Goal: Transaction & Acquisition: Purchase product/service

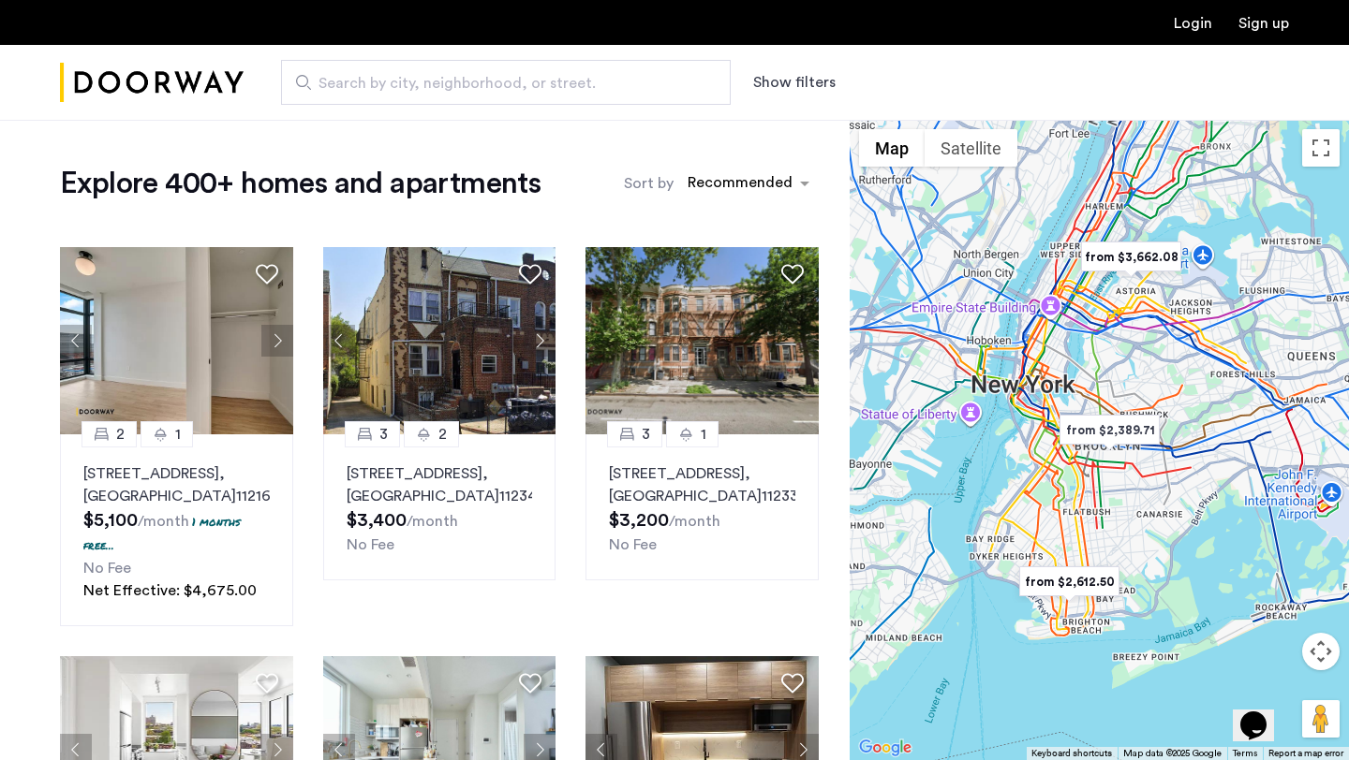
click at [800, 90] on button "Show filters" at bounding box center [794, 82] width 82 height 22
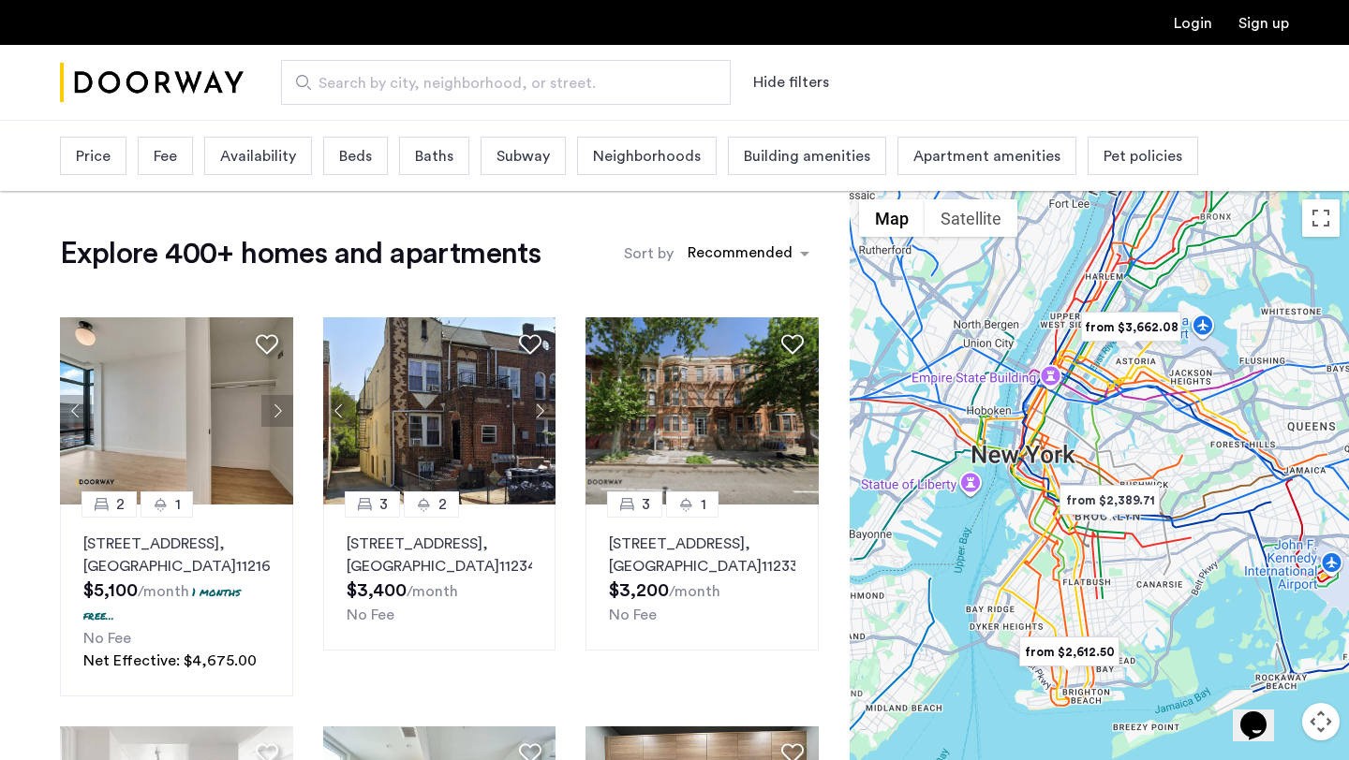
click at [91, 164] on span "Price" at bounding box center [93, 156] width 35 height 22
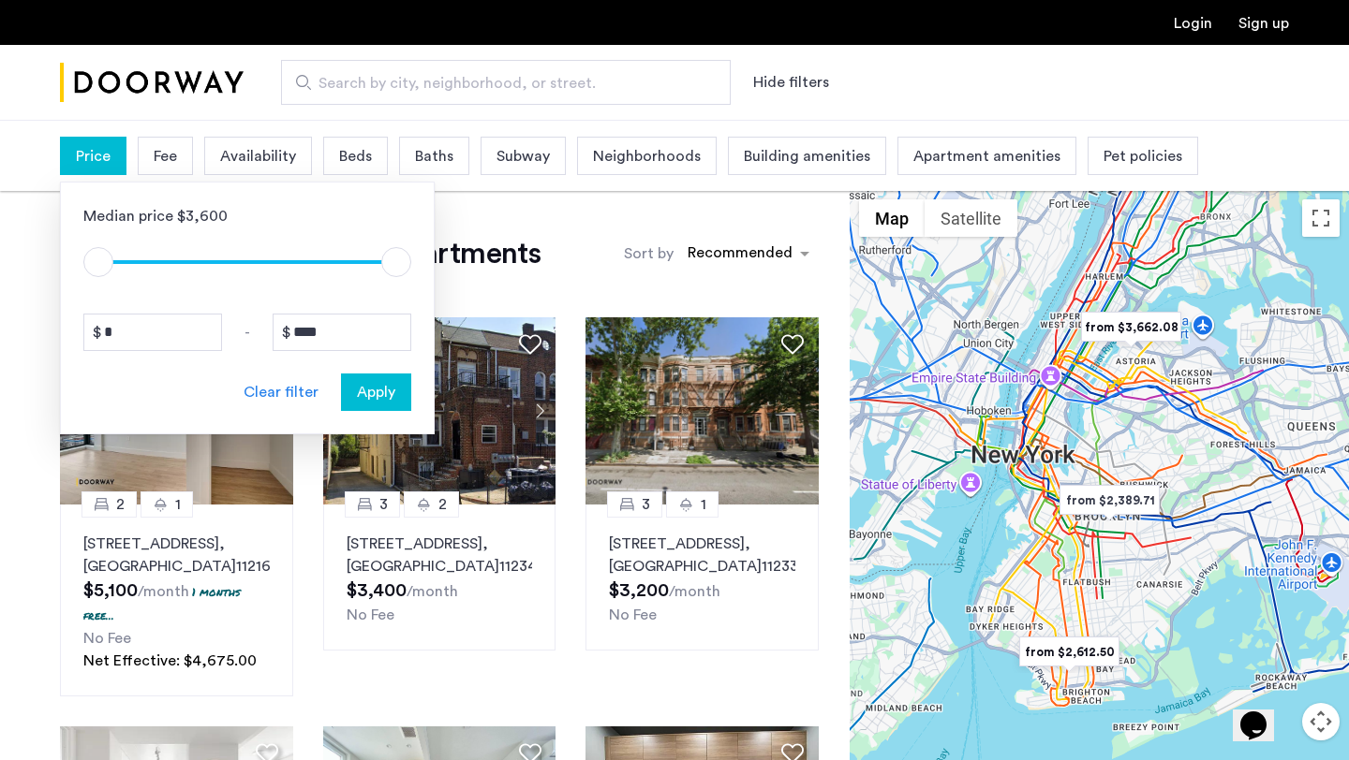
click at [425, 154] on span "Baths" at bounding box center [434, 156] width 38 height 22
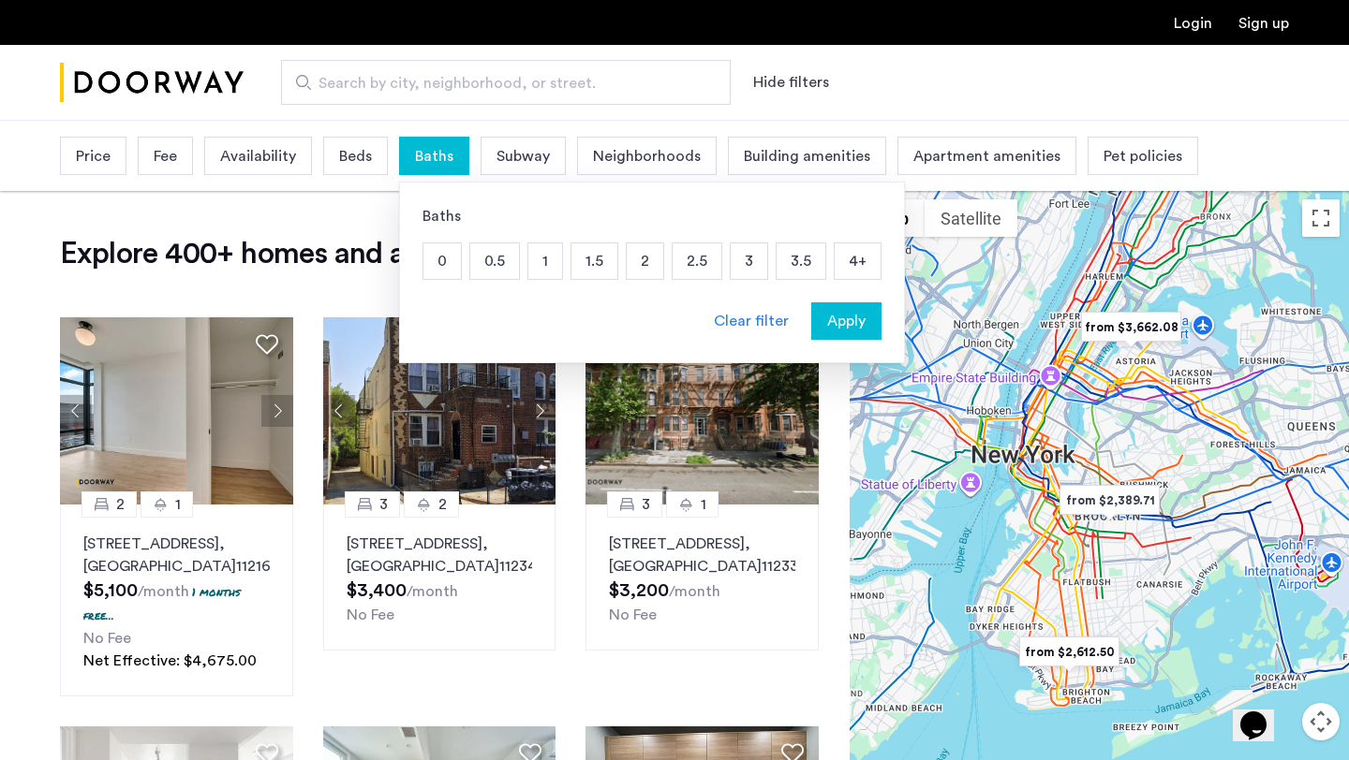
click at [353, 164] on span "Beds" at bounding box center [355, 156] width 33 height 22
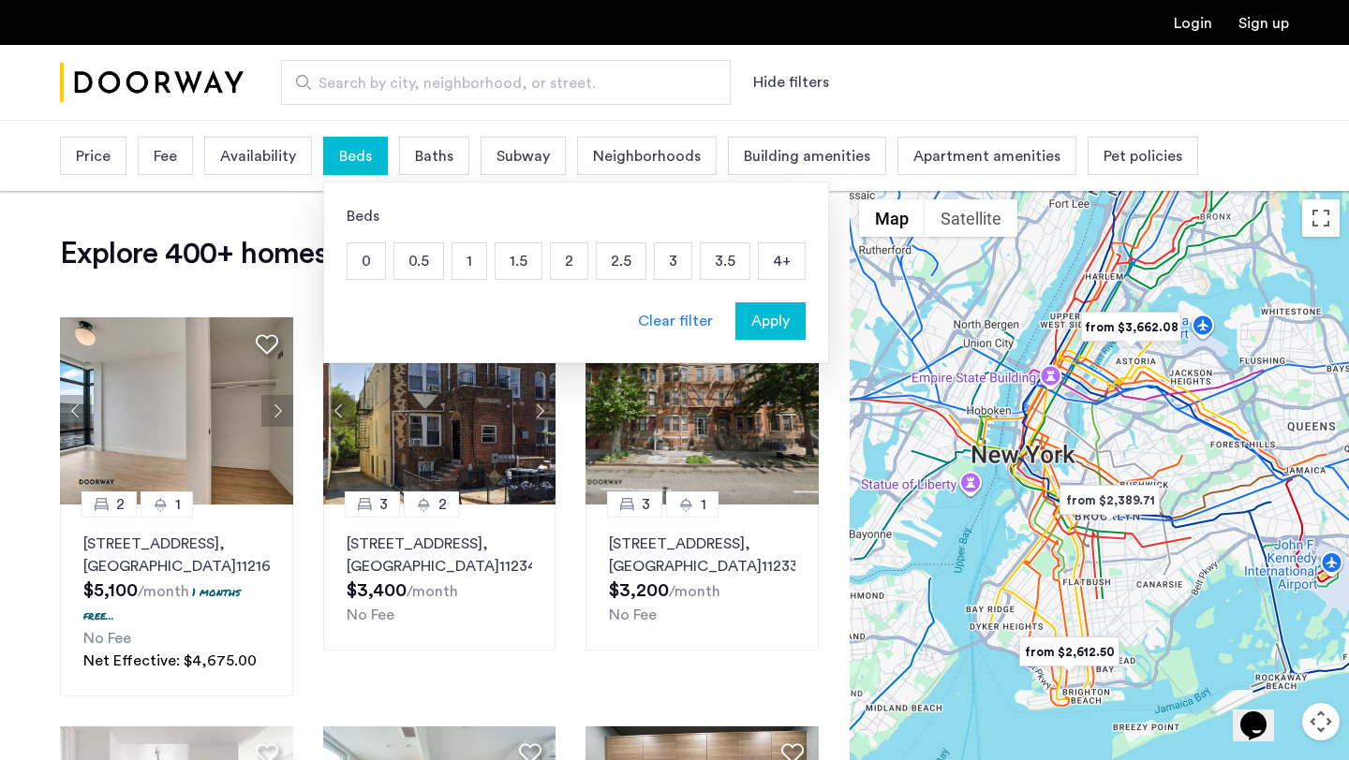
click at [463, 265] on p "1" at bounding box center [469, 262] width 34 height 36
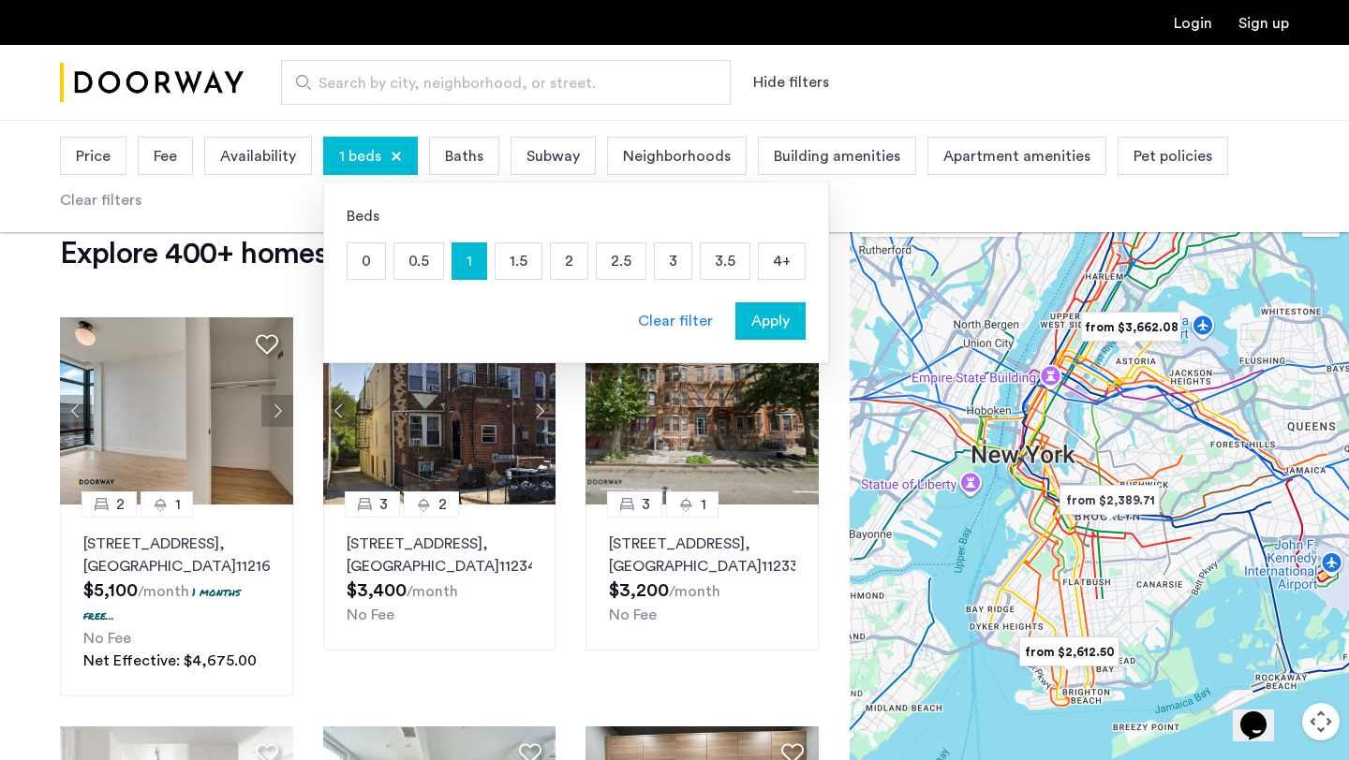
click at [770, 325] on span "Apply" at bounding box center [770, 321] width 38 height 22
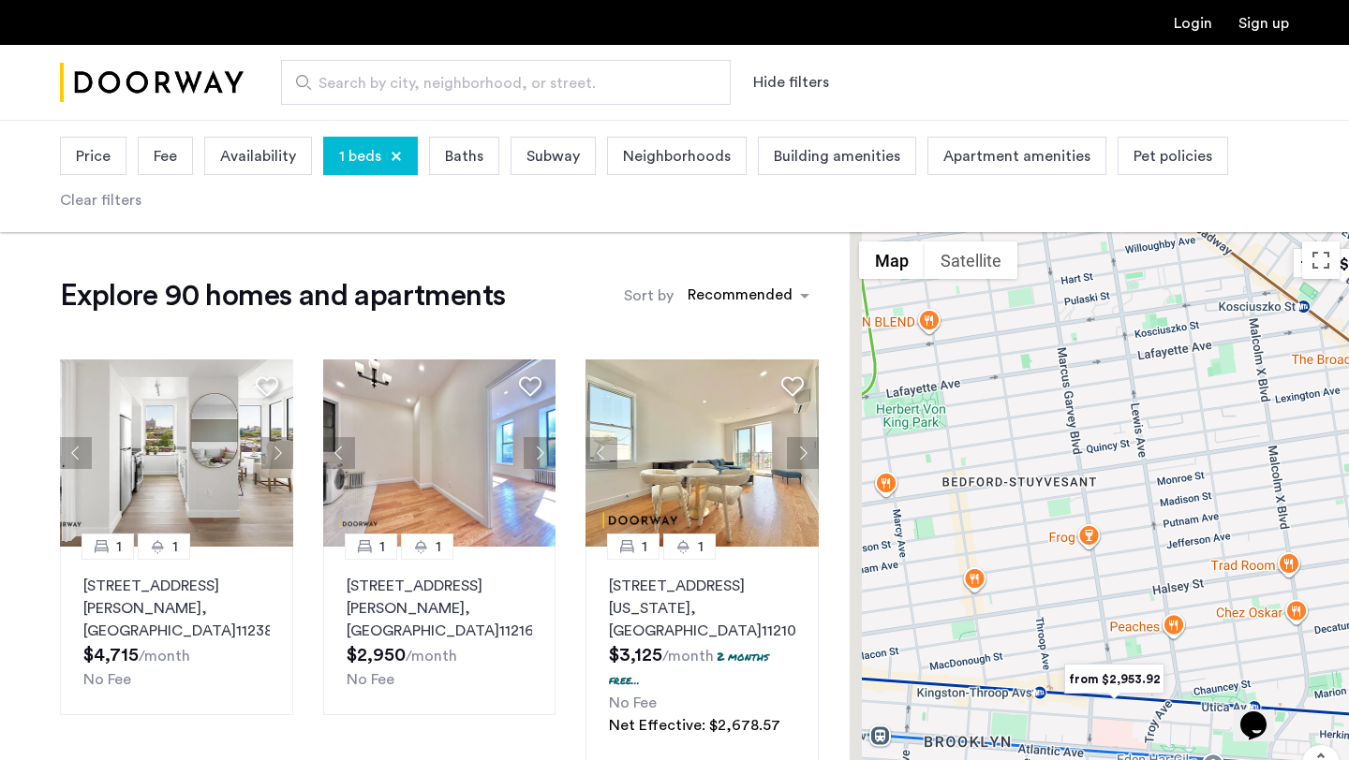
drag, startPoint x: 1102, startPoint y: 486, endPoint x: 1160, endPoint y: 758, distance: 277.7
click at [1160, 758] on div at bounding box center [1098, 552] width 499 height 641
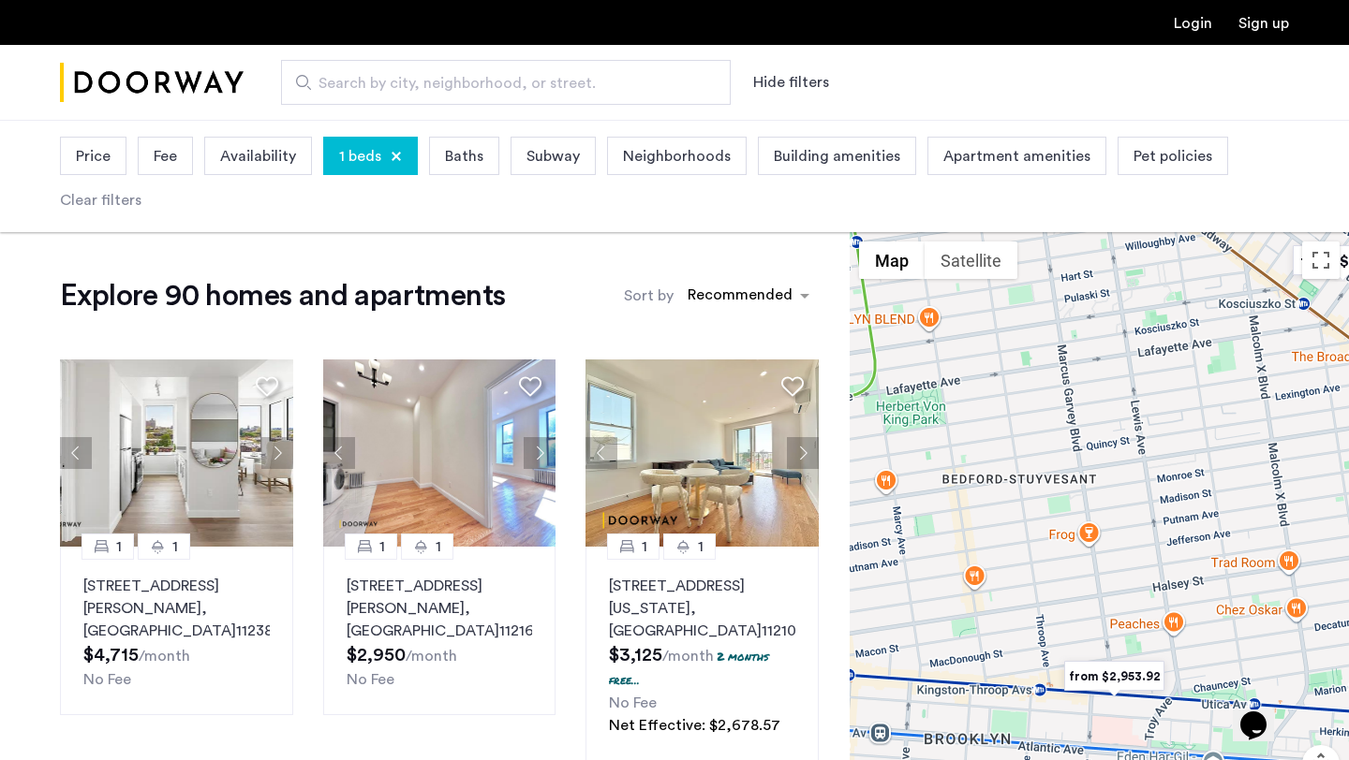
click at [1090, 580] on div at bounding box center [1098, 552] width 499 height 641
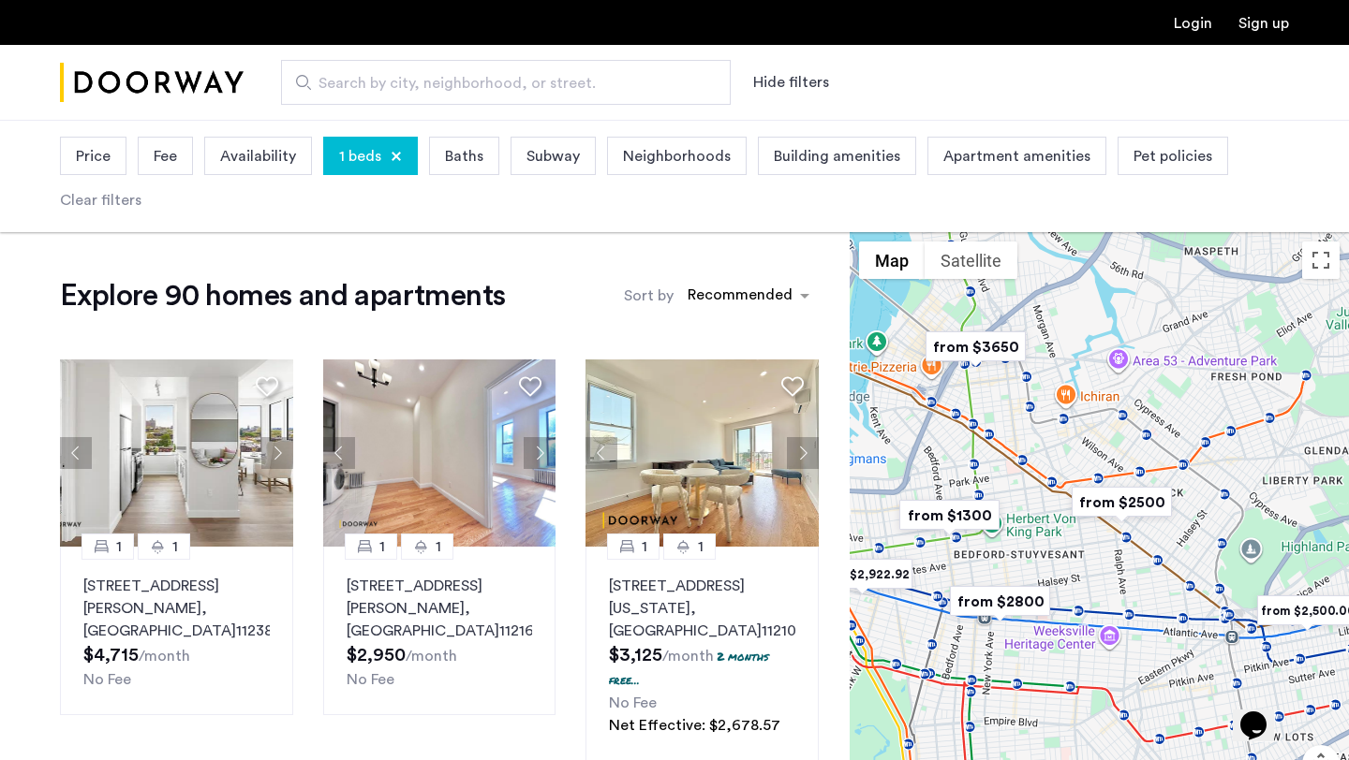
drag, startPoint x: 1156, startPoint y: 426, endPoint x: 1066, endPoint y: 426, distance: 89.9
click at [1067, 426] on div at bounding box center [1098, 552] width 499 height 641
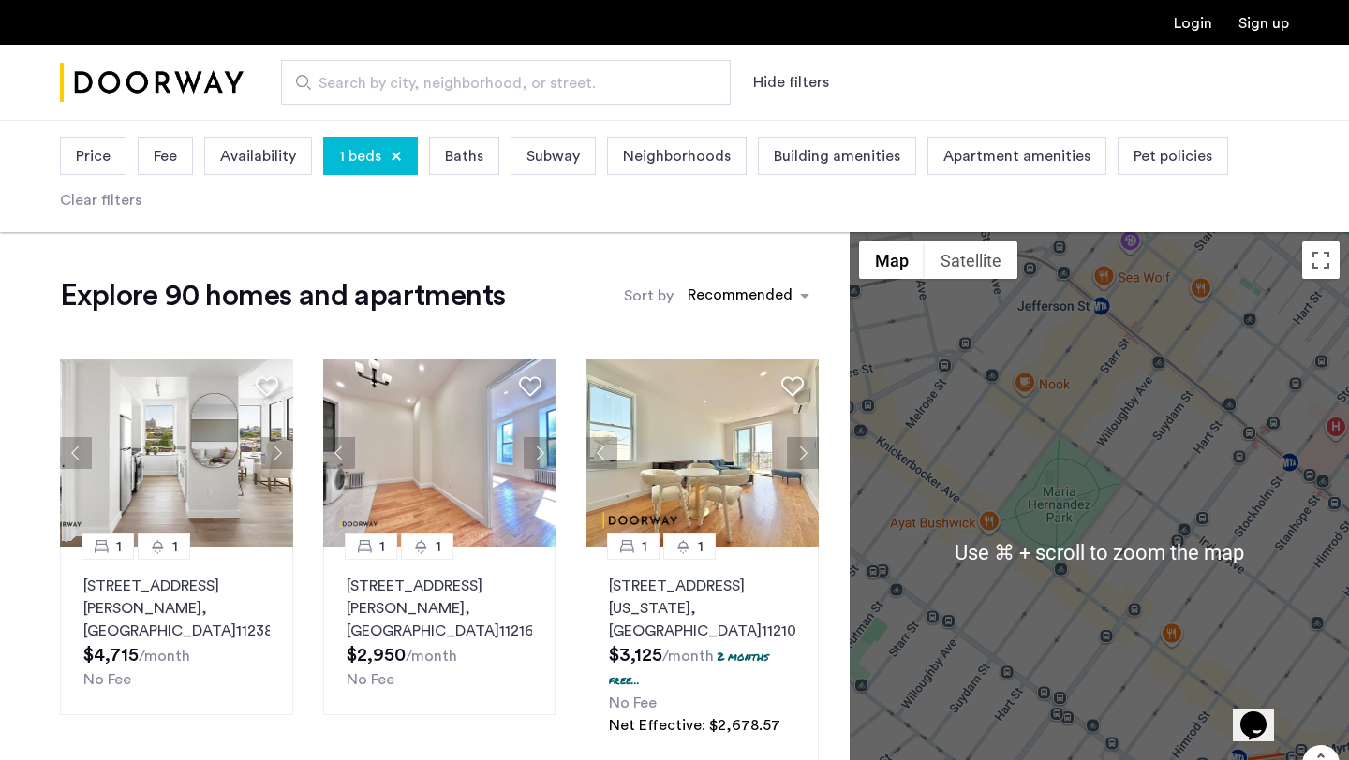
scroll to position [149, 0]
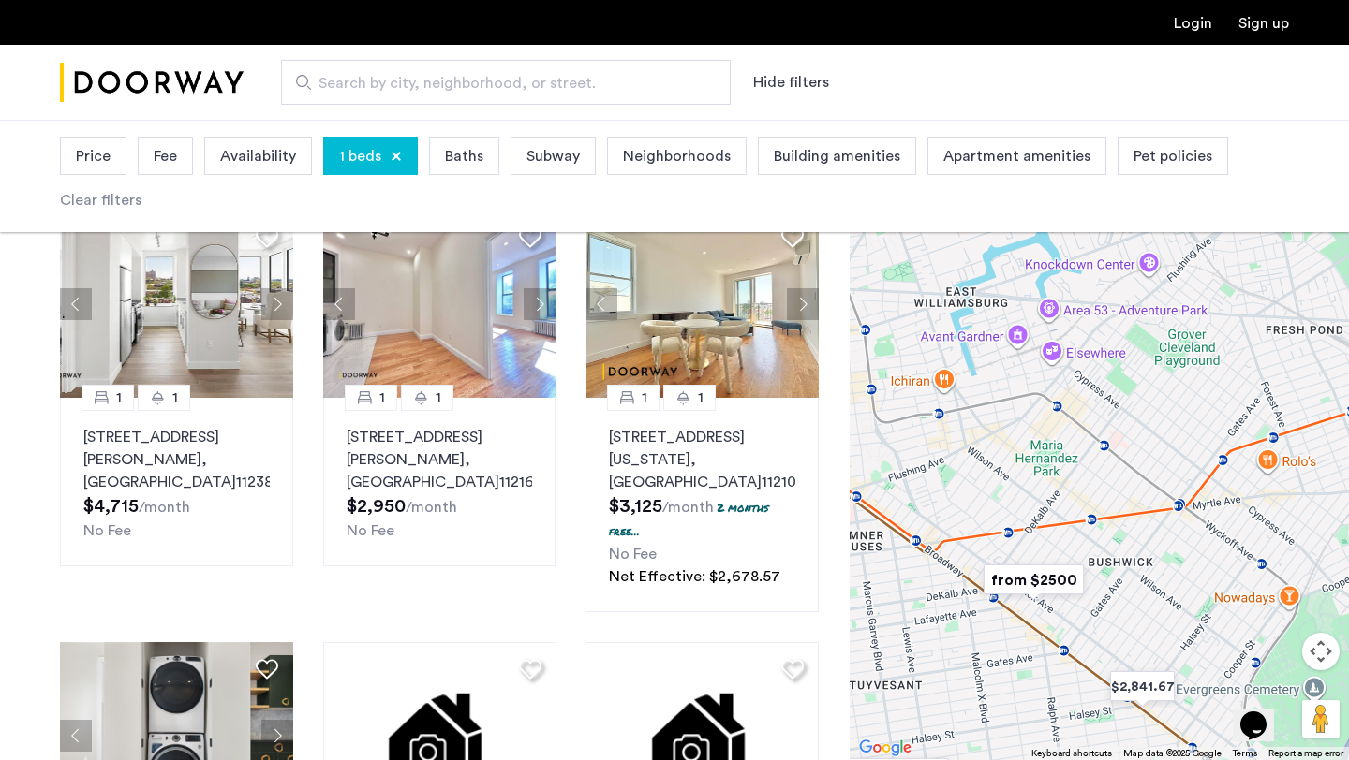
click at [391, 164] on div "1 beds" at bounding box center [370, 156] width 95 height 38
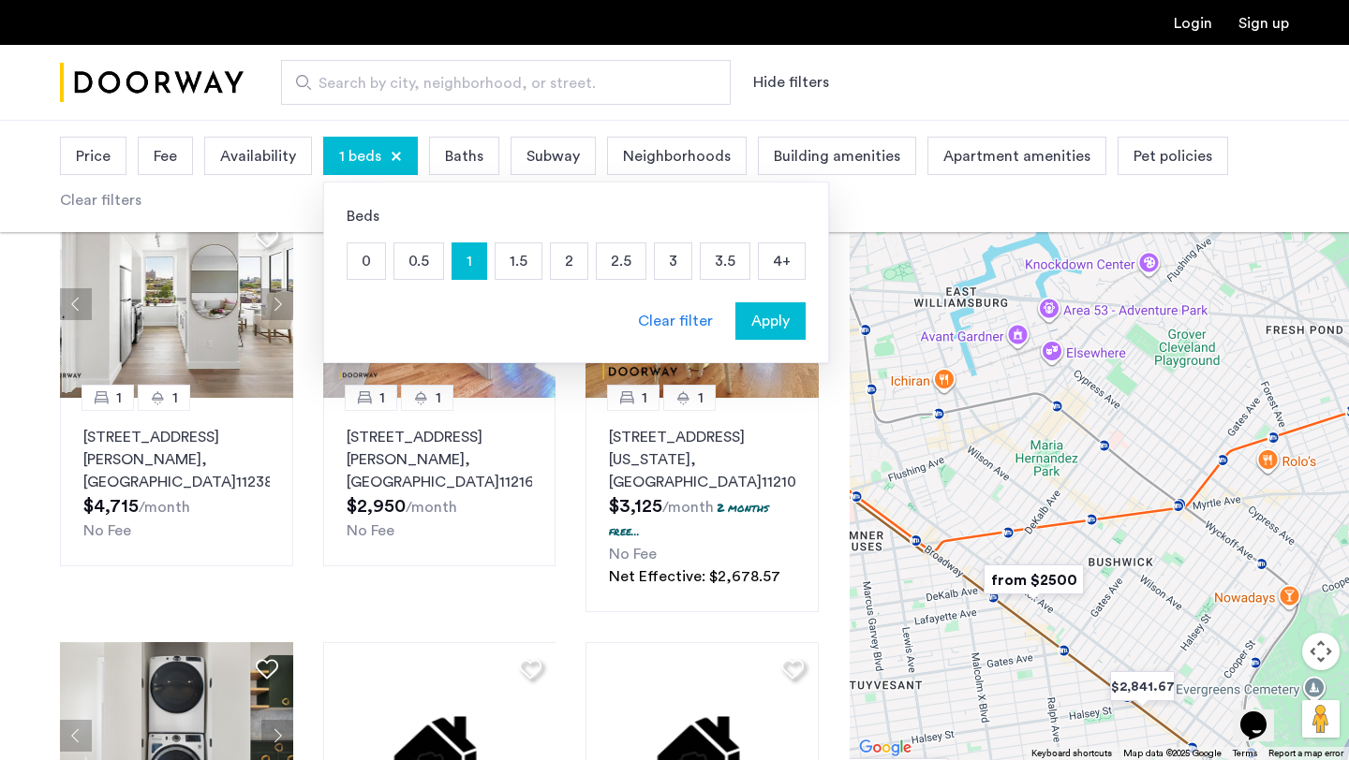
click at [428, 266] on p "0.5" at bounding box center [418, 262] width 49 height 36
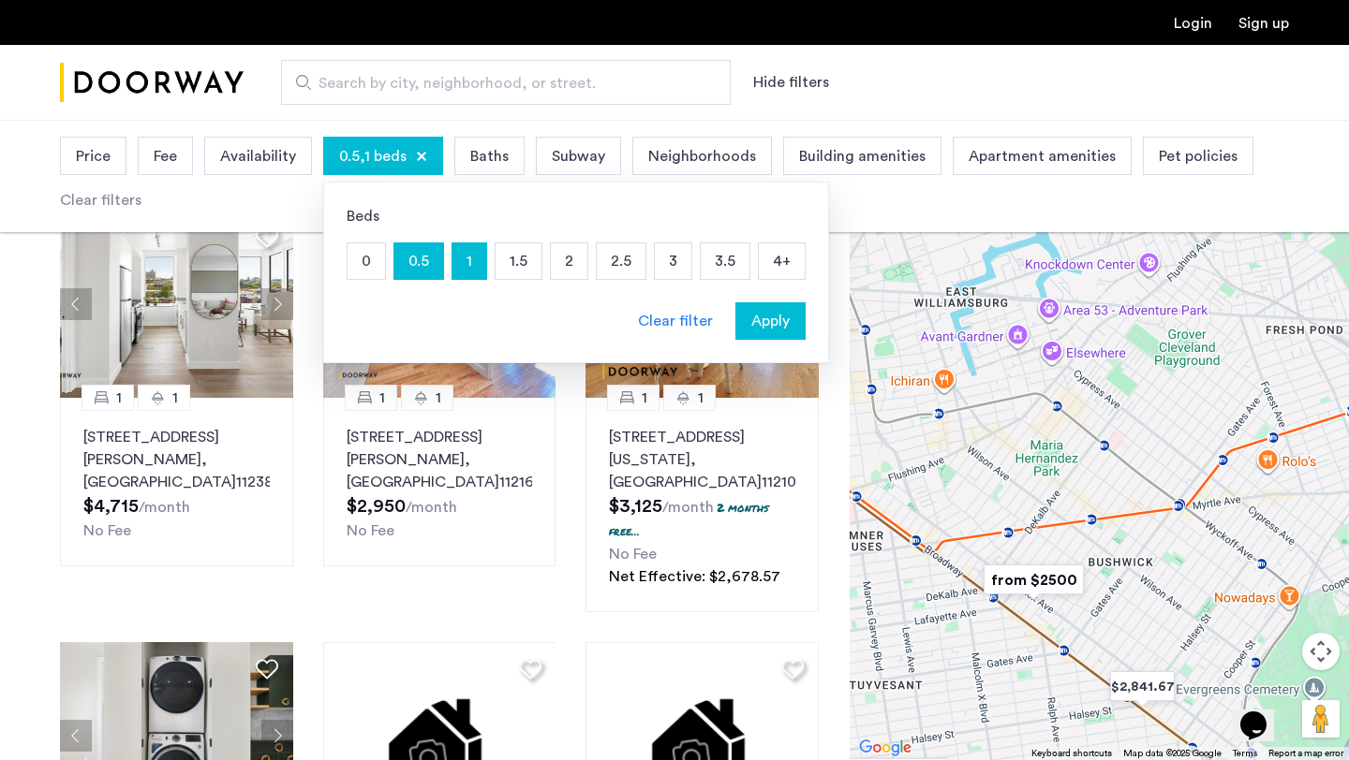
click at [347, 259] on p "0" at bounding box center [365, 262] width 37 height 36
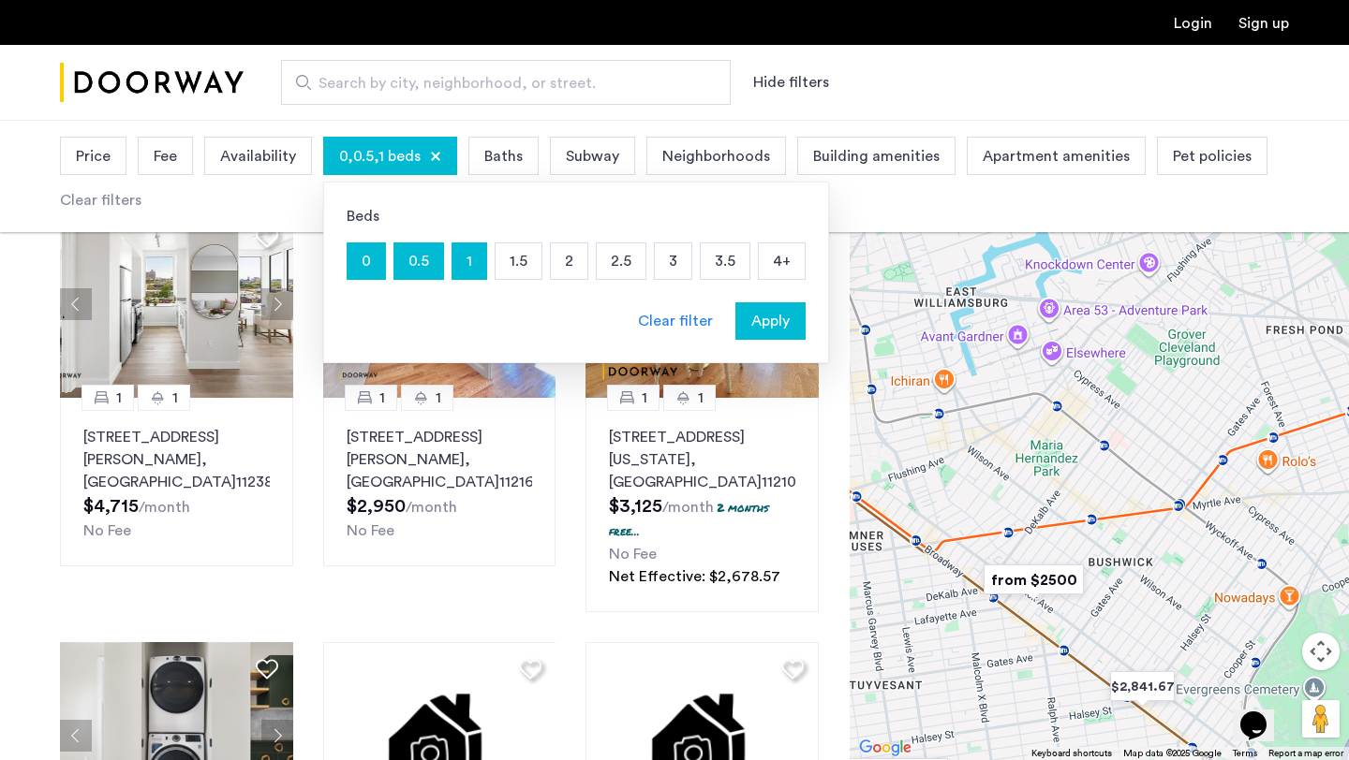
click at [762, 315] on span "Apply" at bounding box center [770, 321] width 38 height 22
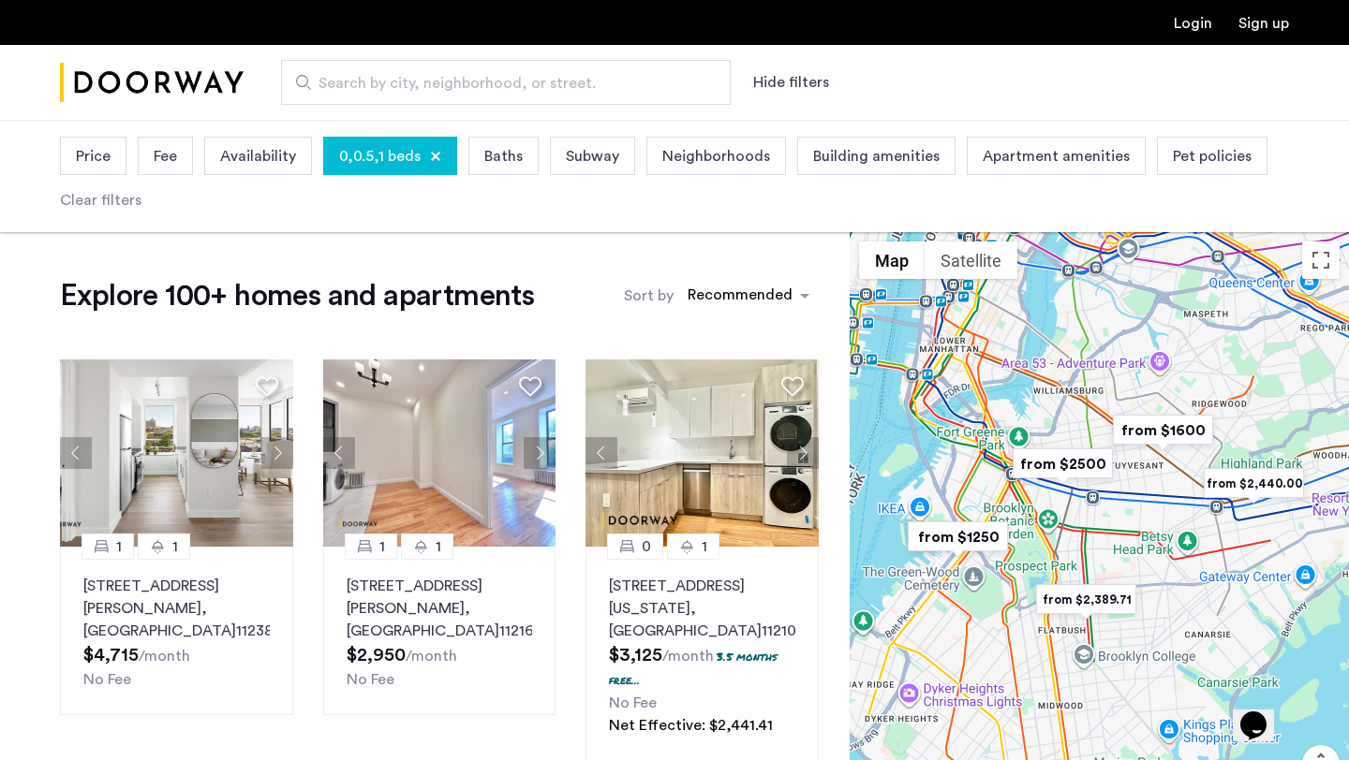
click at [391, 158] on span "0,0.5,1 beds" at bounding box center [379, 156] width 81 height 22
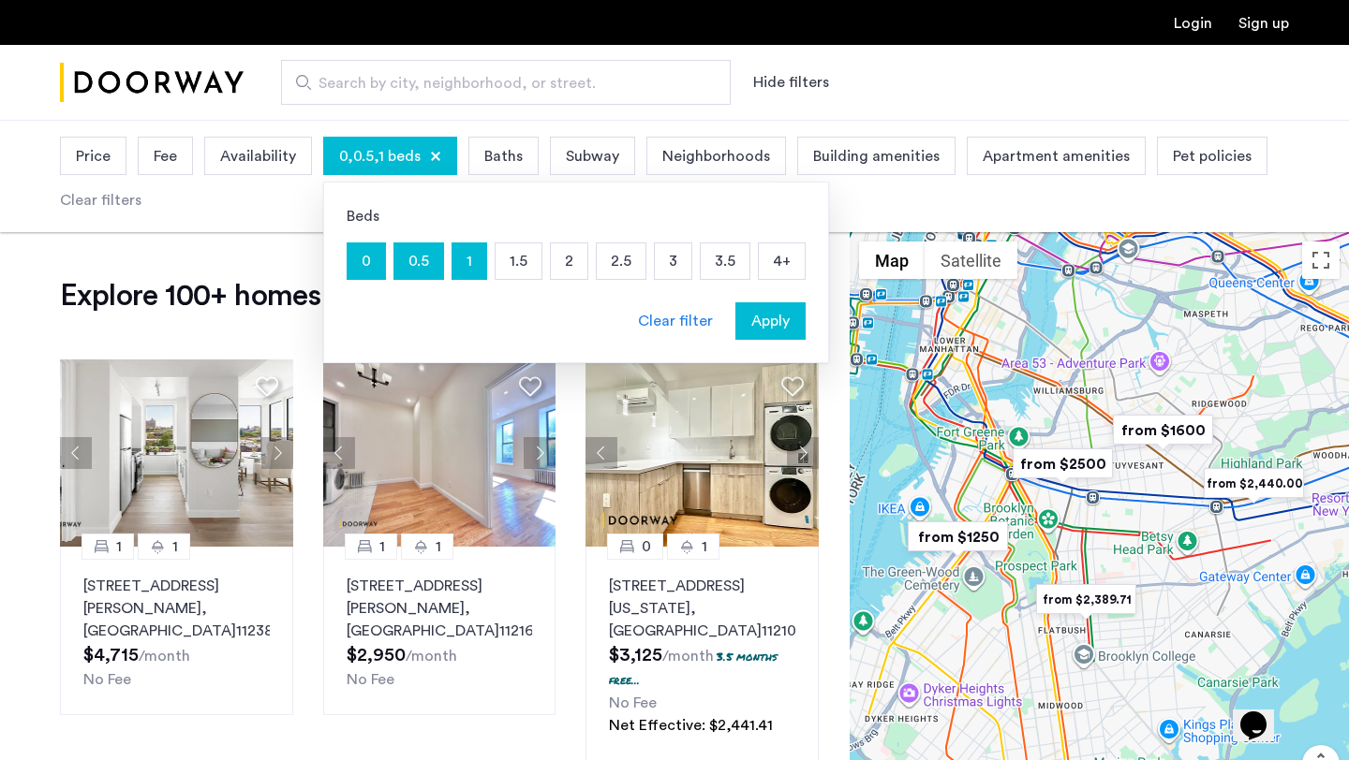
click at [561, 267] on p "2" at bounding box center [569, 262] width 37 height 36
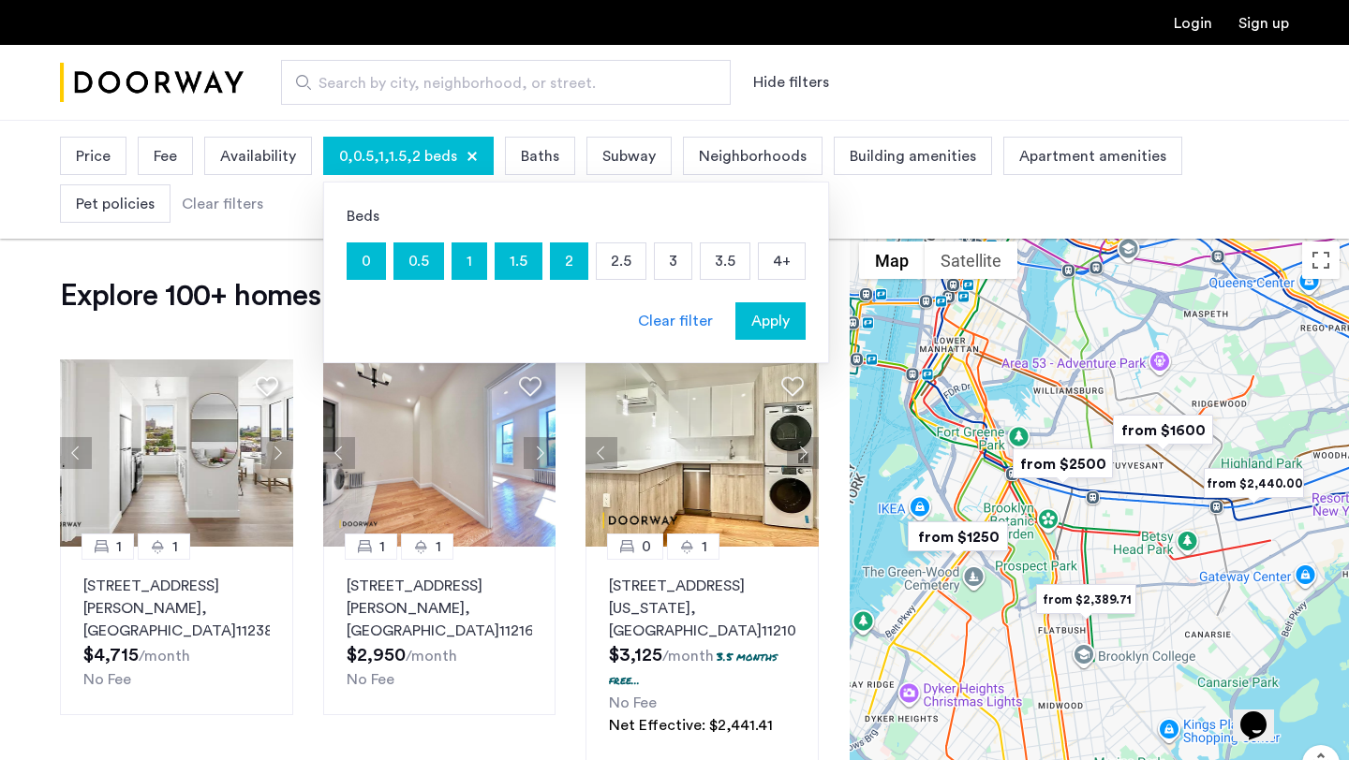
click at [675, 264] on p "3" at bounding box center [673, 262] width 37 height 36
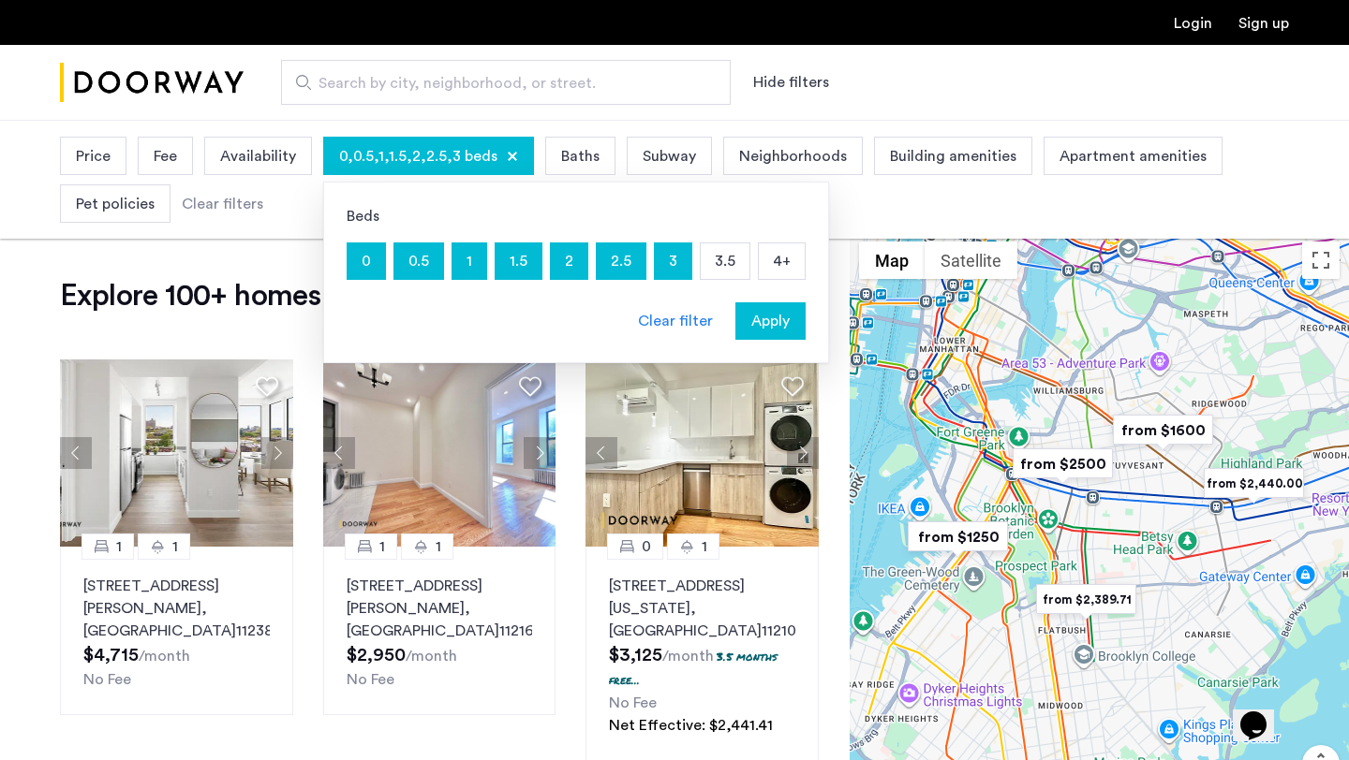
click at [760, 323] on span "Apply" at bounding box center [770, 321] width 38 height 22
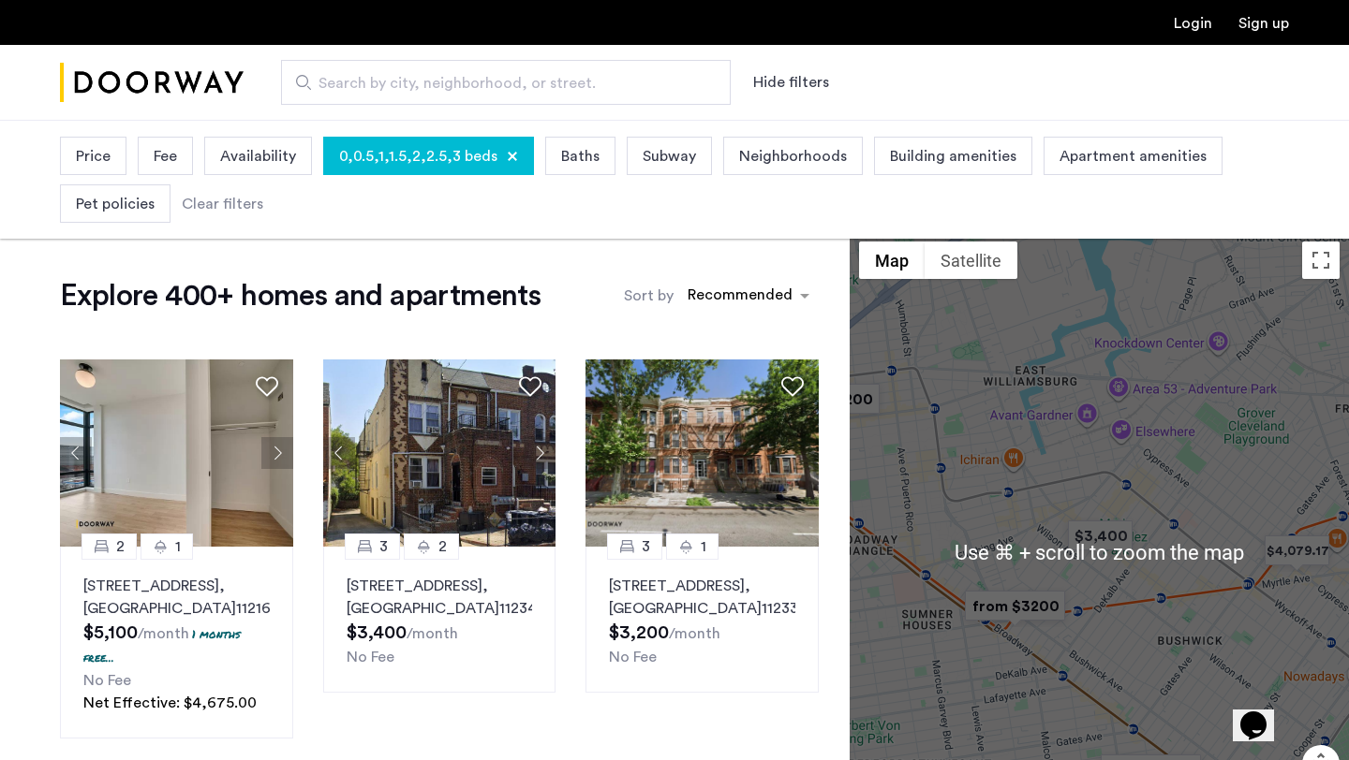
drag, startPoint x: 1129, startPoint y: 562, endPoint x: 1129, endPoint y: 486, distance: 75.9
click at [1129, 486] on div at bounding box center [1098, 552] width 499 height 641
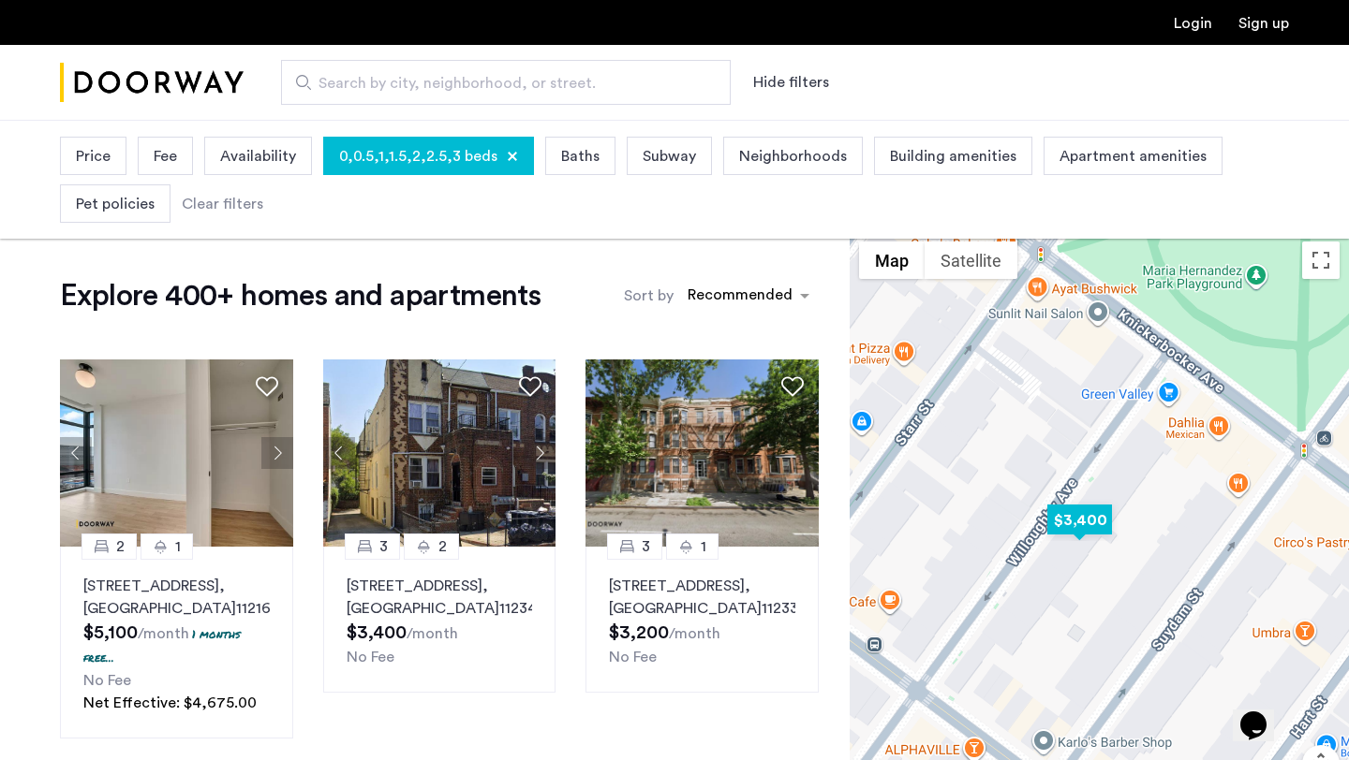
click at [1092, 517] on img "$3,400" at bounding box center [1080, 520] width 80 height 42
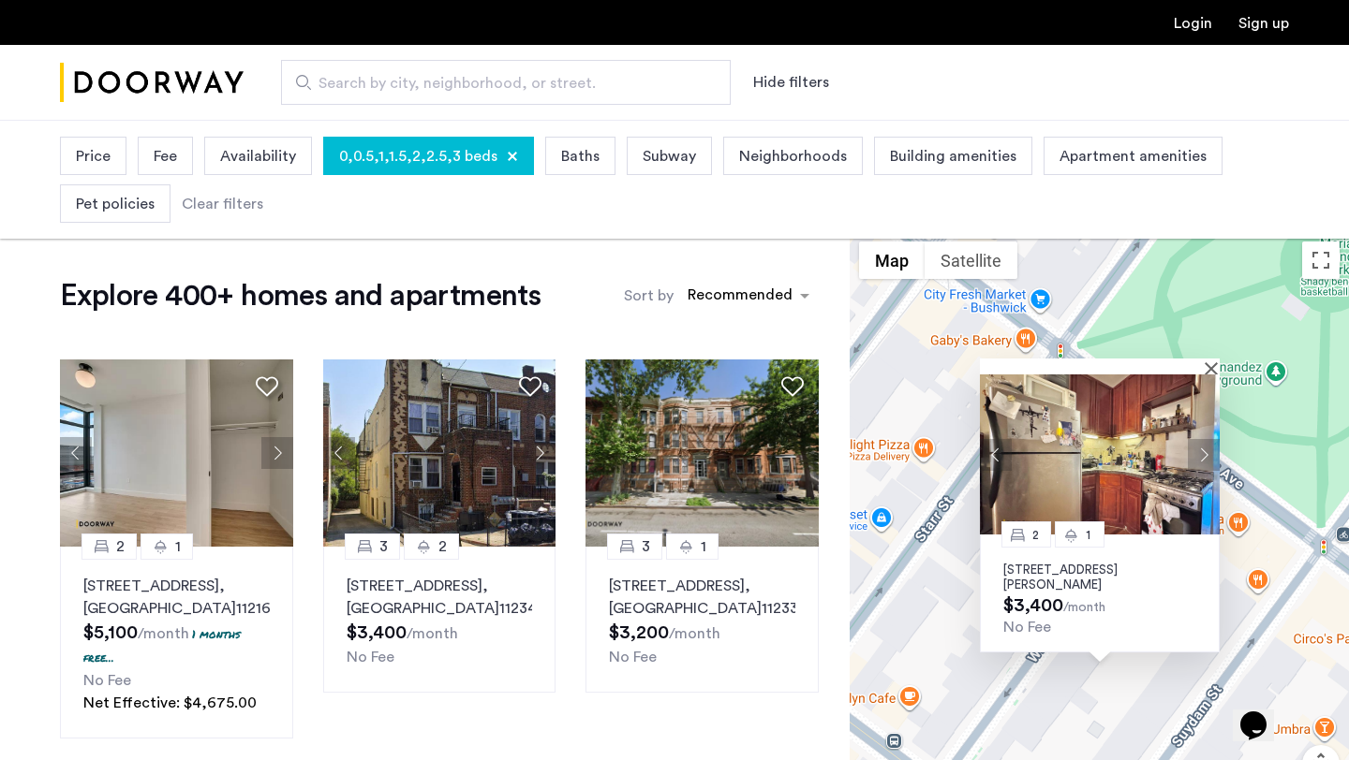
click at [1085, 570] on p "[STREET_ADDRESS][PERSON_NAME]" at bounding box center [1099, 578] width 193 height 30
click at [954, 633] on div "2 1 [STREET_ADDRESS][PERSON_NAME] $3,400 /month No Fee" at bounding box center [1098, 552] width 499 height 641
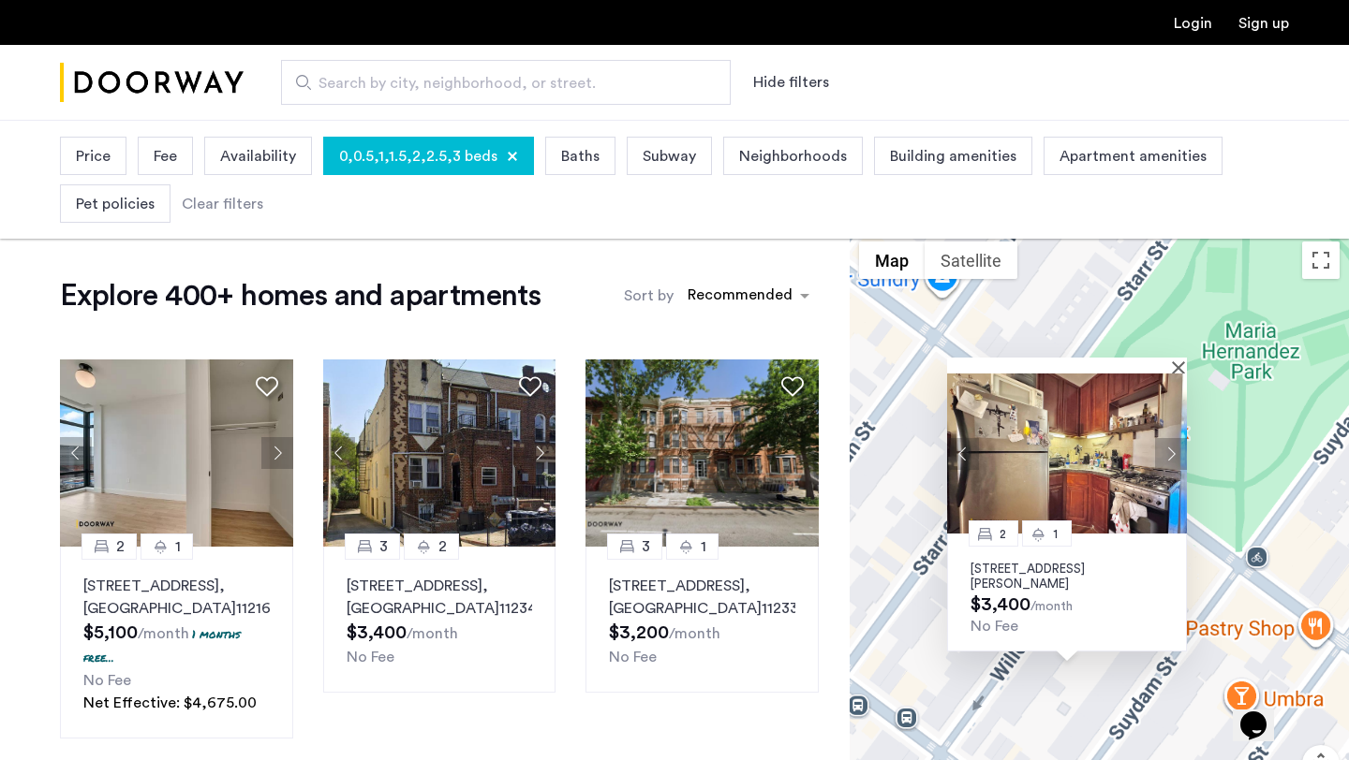
scroll to position [16, 0]
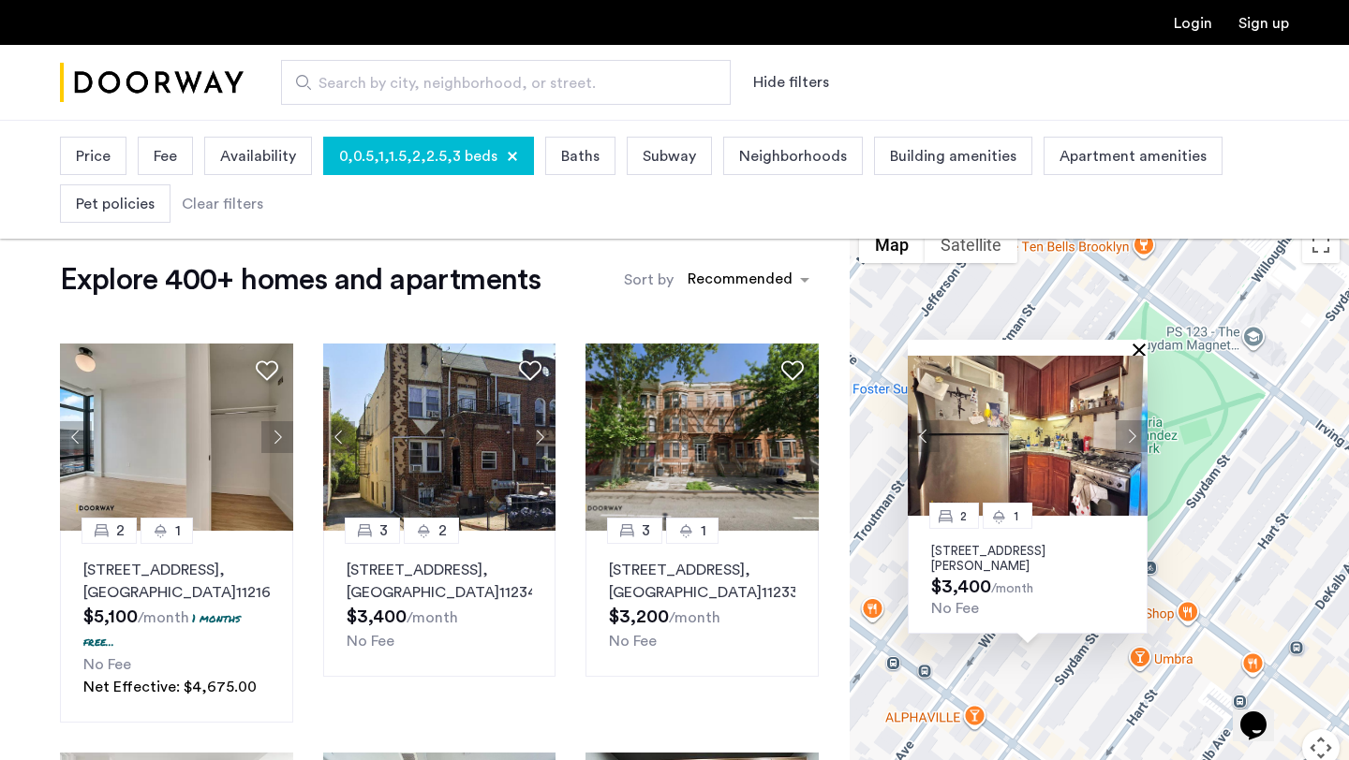
click at [1139, 343] on button "Close" at bounding box center [1142, 349] width 13 height 13
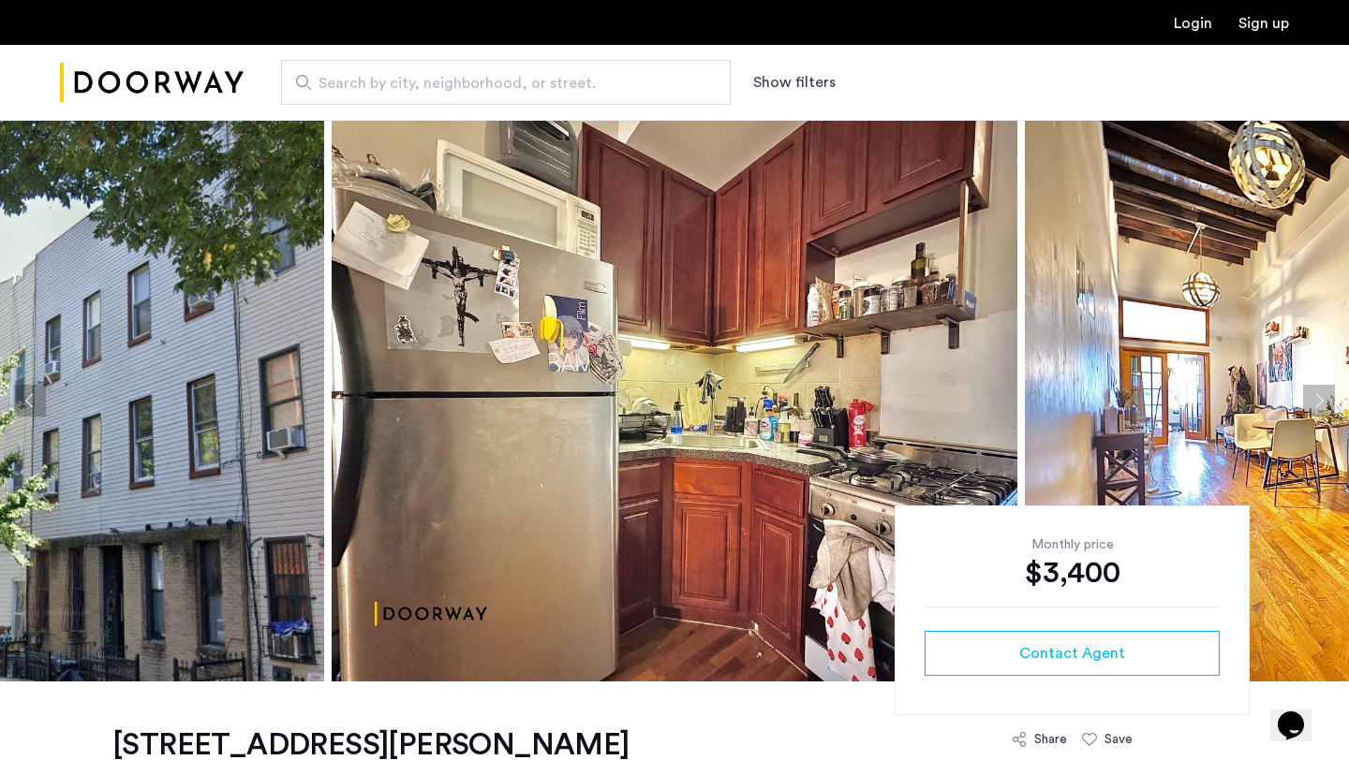
click at [1317, 408] on button "Next apartment" at bounding box center [1319, 401] width 32 height 32
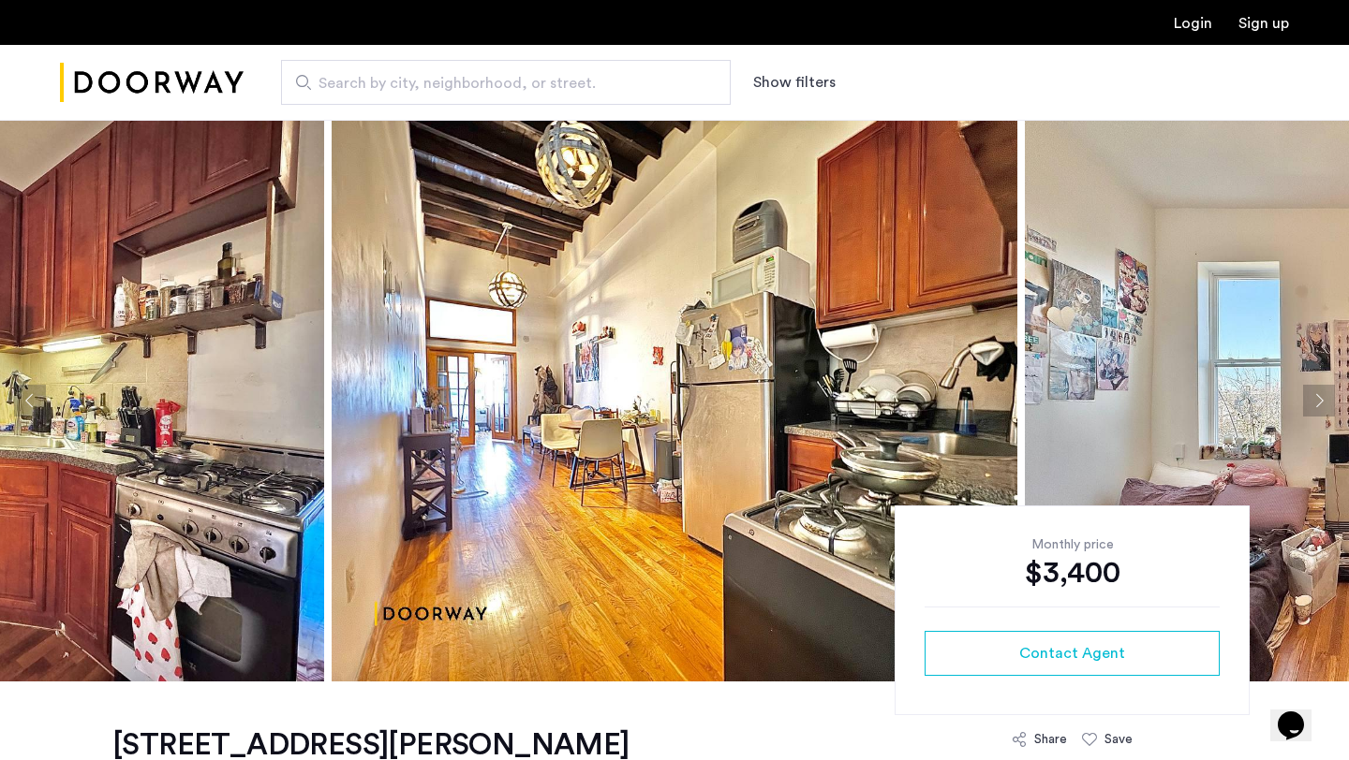
click at [1317, 408] on button "Next apartment" at bounding box center [1319, 401] width 32 height 32
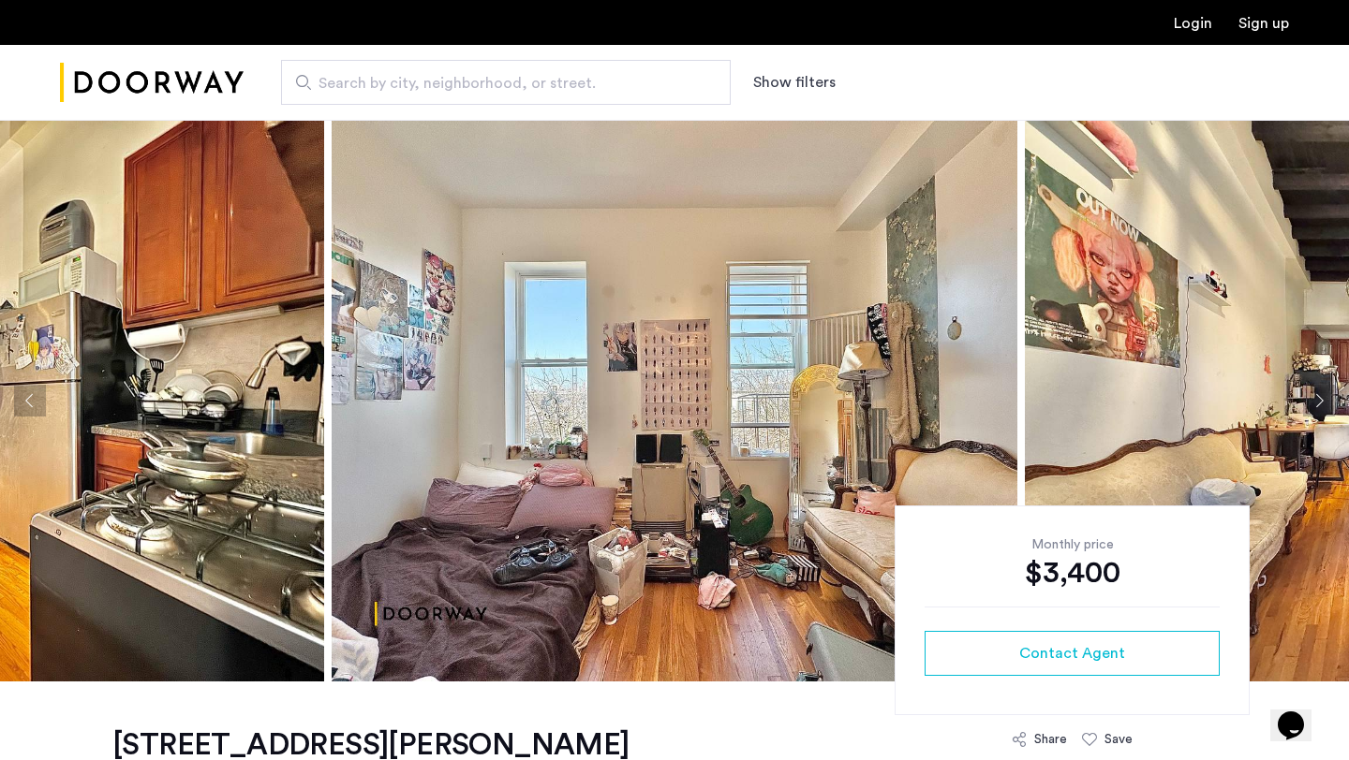
click at [1317, 408] on button "Next apartment" at bounding box center [1319, 401] width 32 height 32
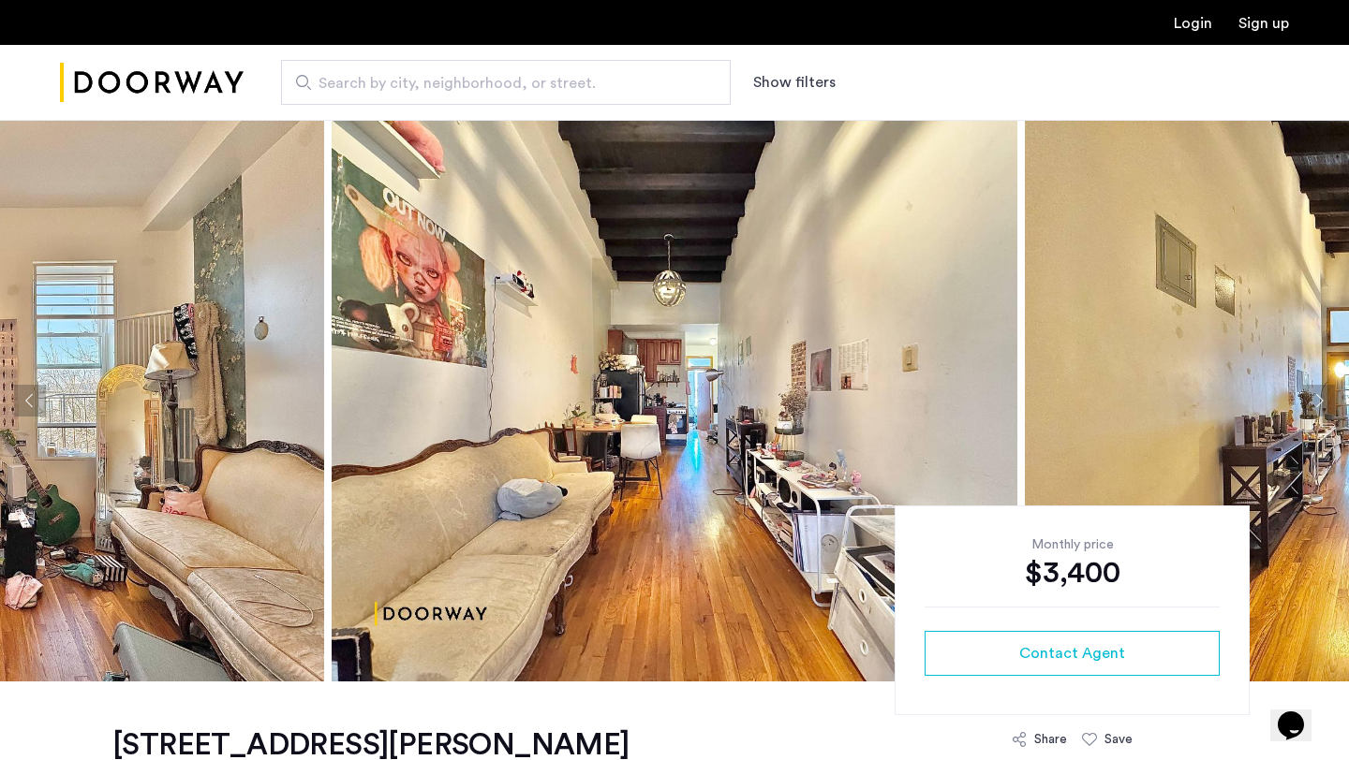
click at [1317, 408] on button "Next apartment" at bounding box center [1319, 401] width 32 height 32
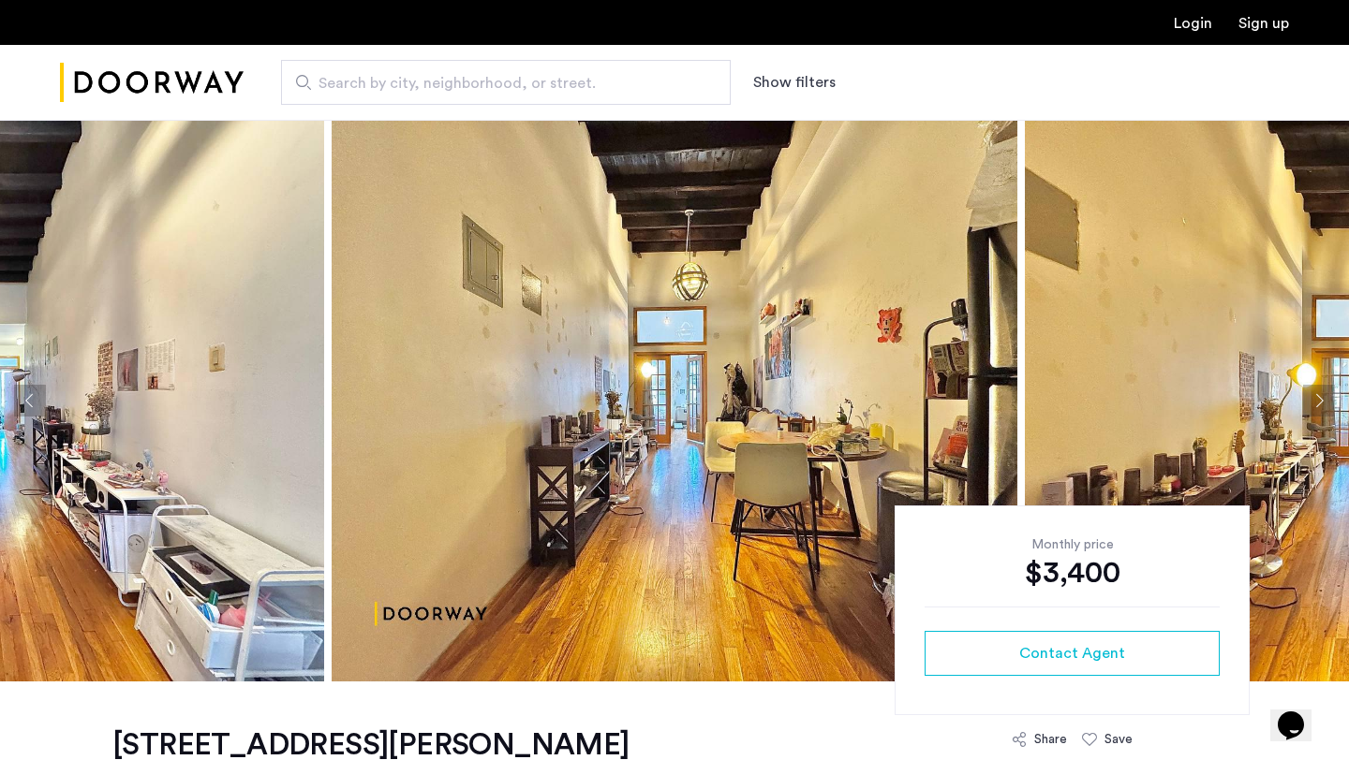
click at [1317, 408] on button "Next apartment" at bounding box center [1319, 401] width 32 height 32
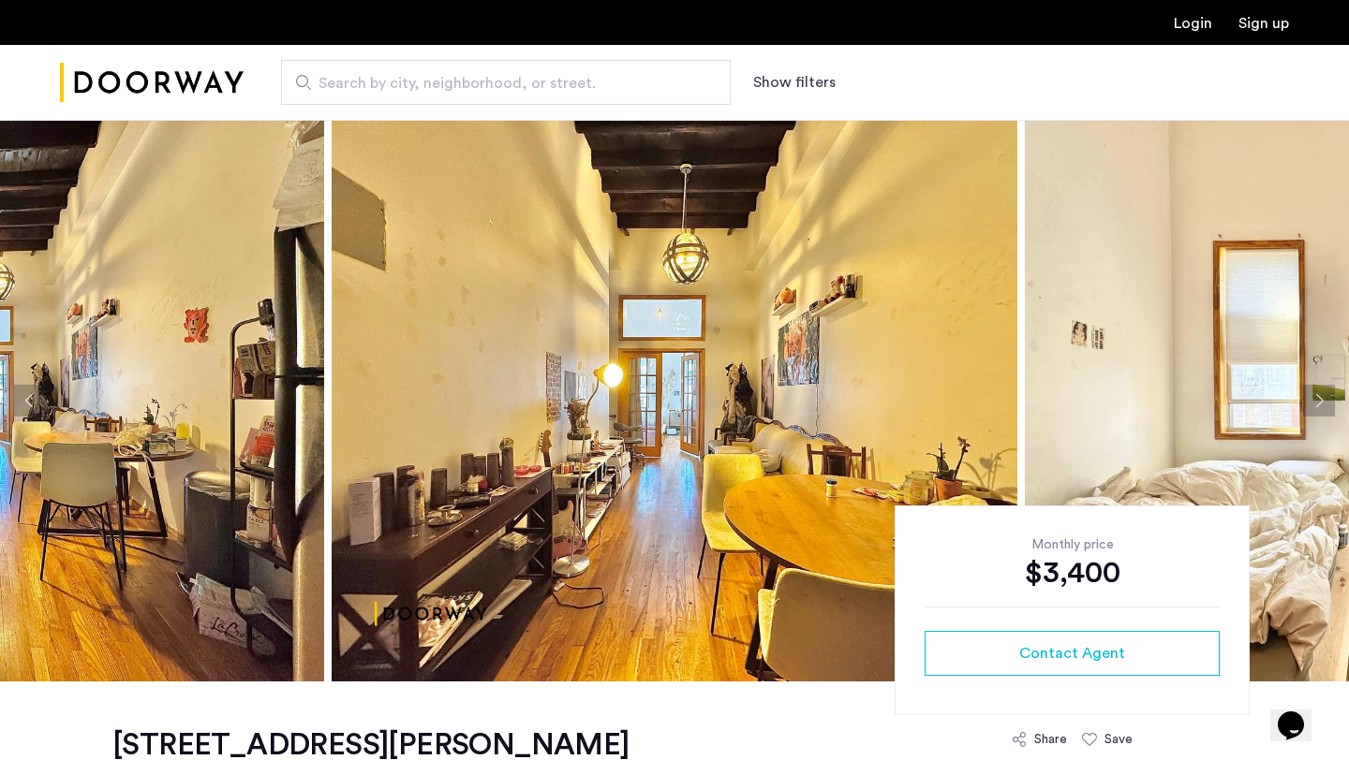
click at [1317, 408] on button "Next apartment" at bounding box center [1319, 401] width 32 height 32
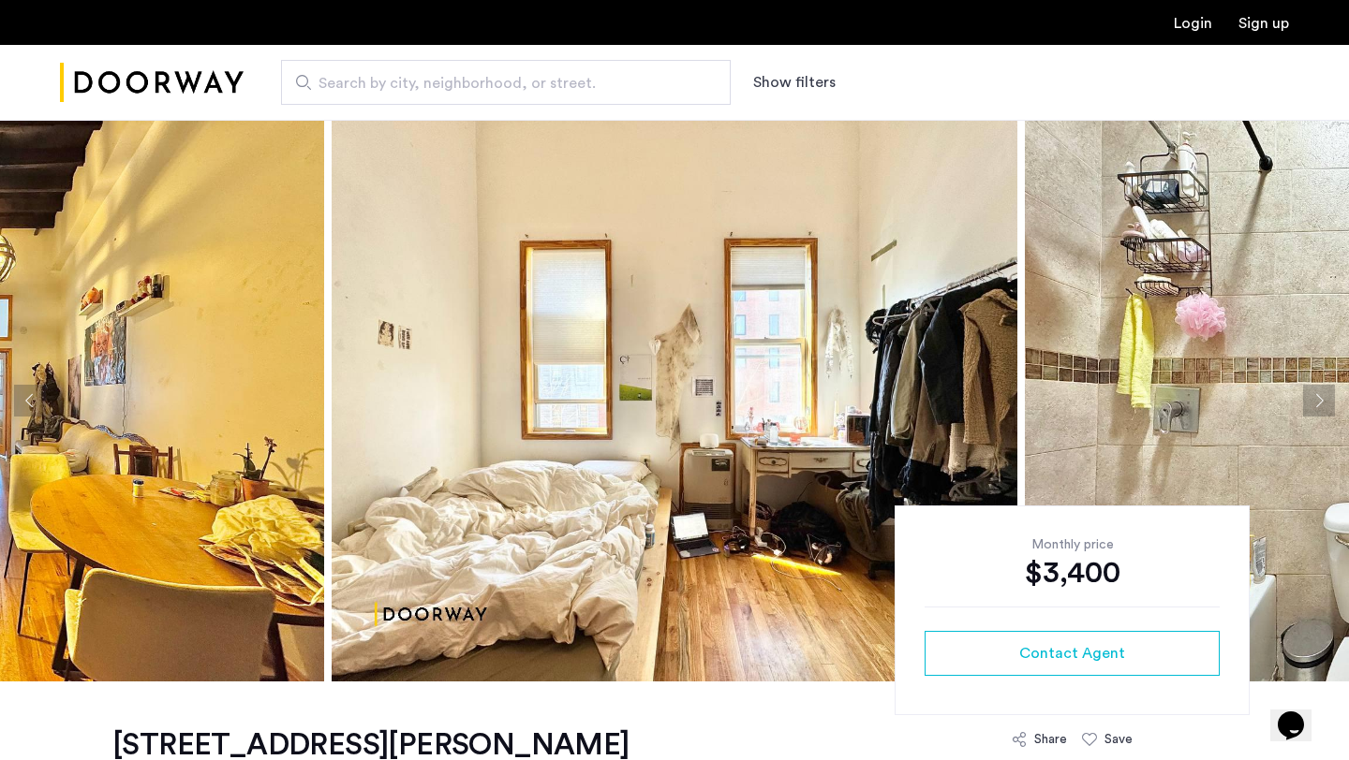
click at [1317, 408] on button "Next apartment" at bounding box center [1319, 401] width 32 height 32
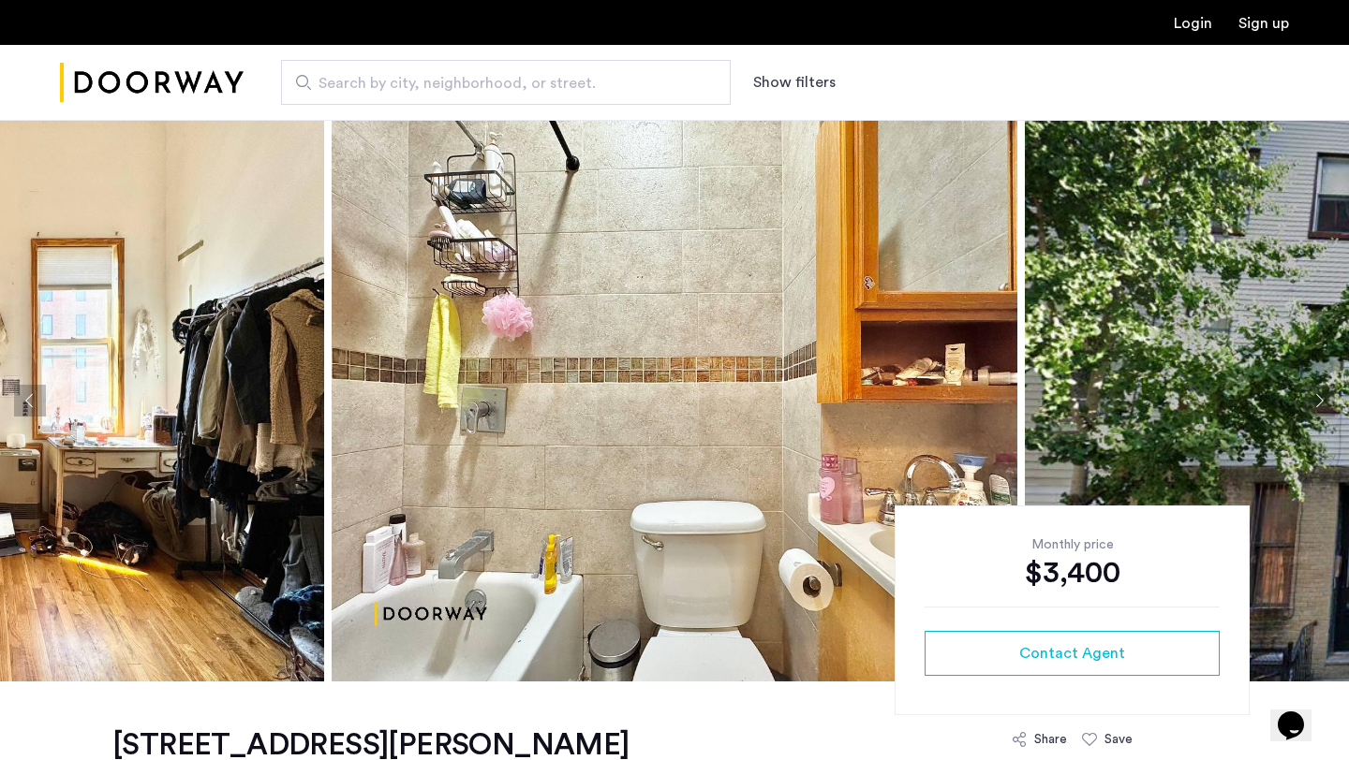
click at [1317, 408] on button "Next apartment" at bounding box center [1319, 401] width 32 height 32
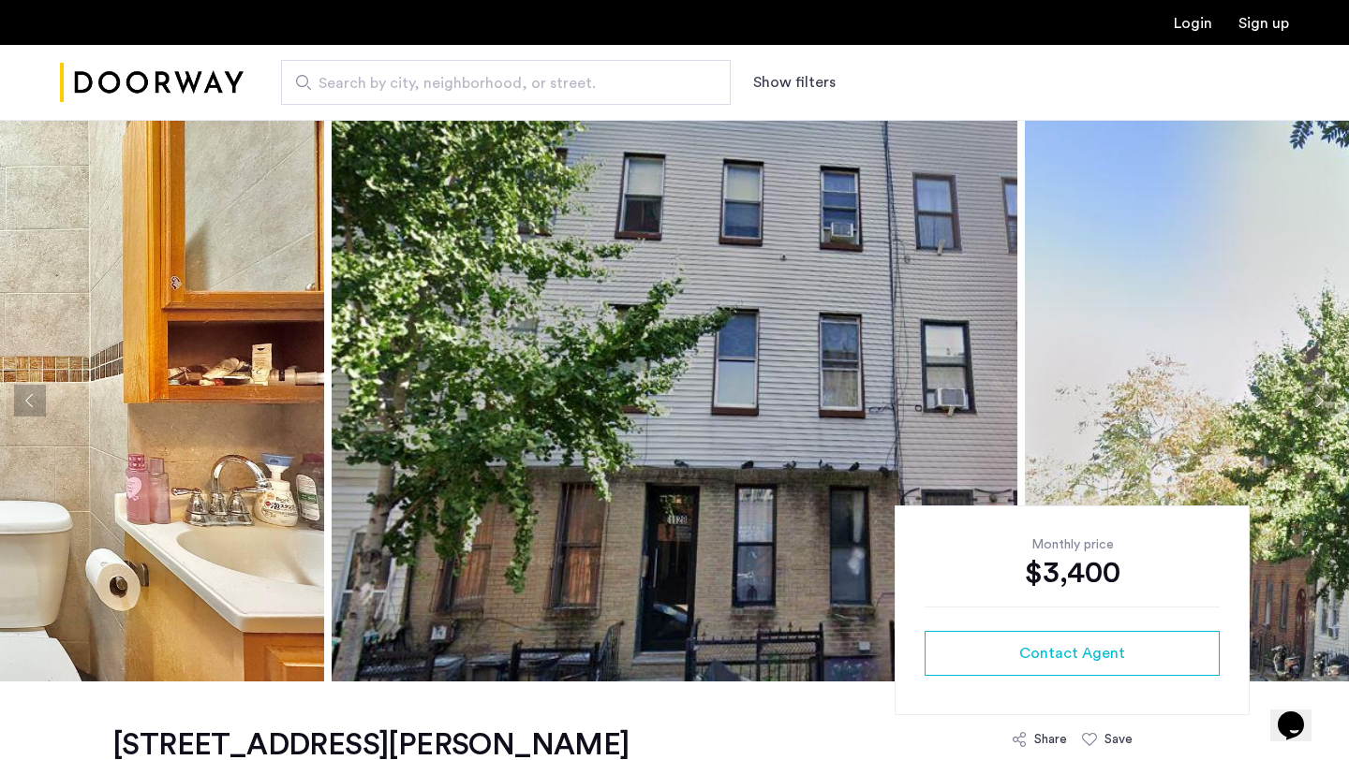
click at [1317, 408] on button "Next apartment" at bounding box center [1319, 401] width 32 height 32
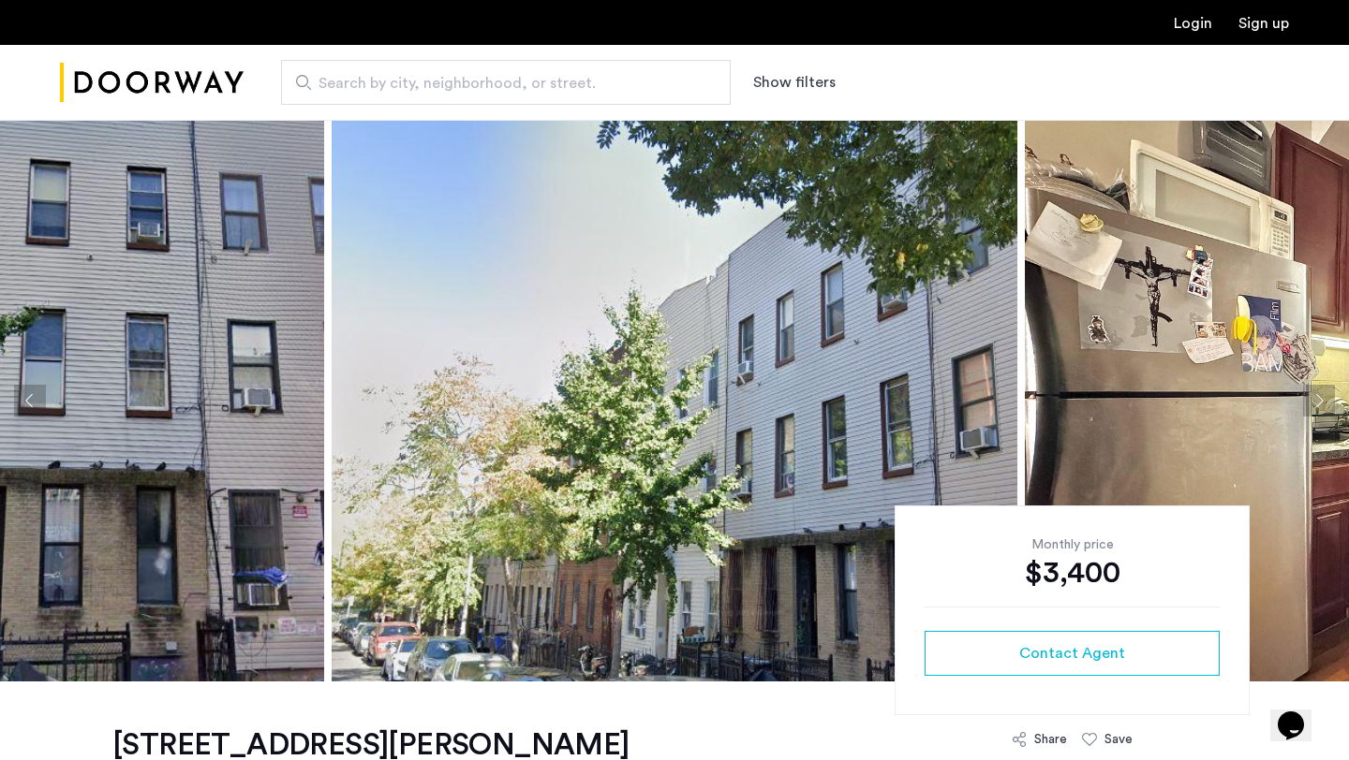
click at [1317, 408] on button "Next apartment" at bounding box center [1319, 401] width 32 height 32
